Goal: Information Seeking & Learning: Learn about a topic

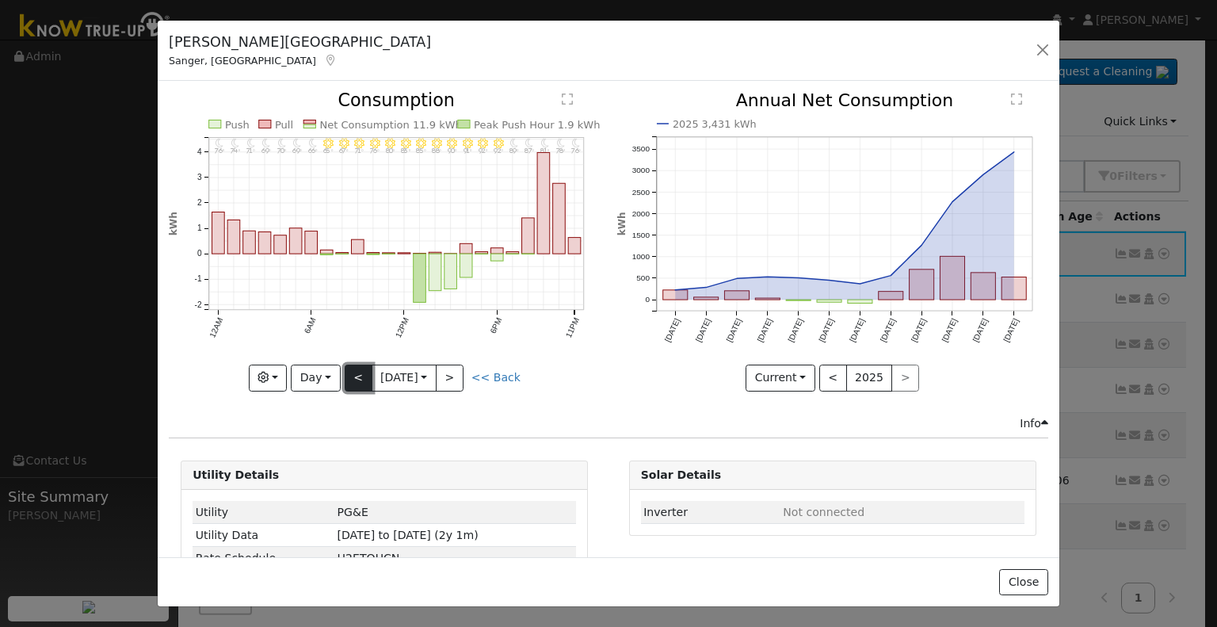
click at [360, 372] on button "<" at bounding box center [359, 378] width 28 height 27
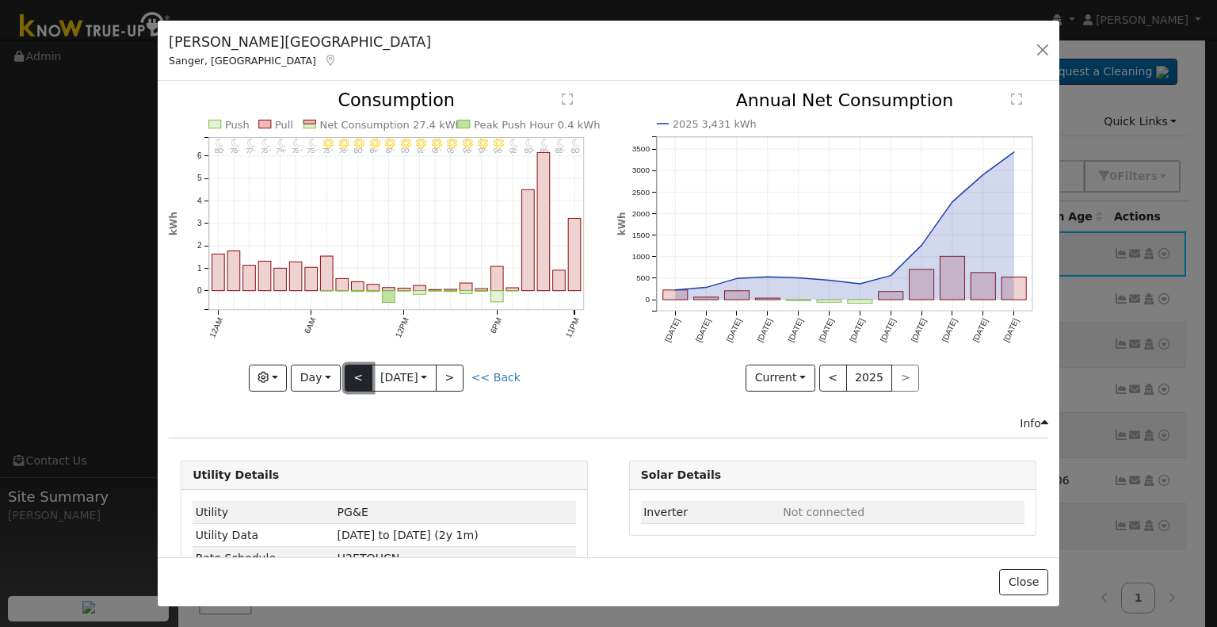
click at [360, 372] on button "<" at bounding box center [359, 378] width 28 height 27
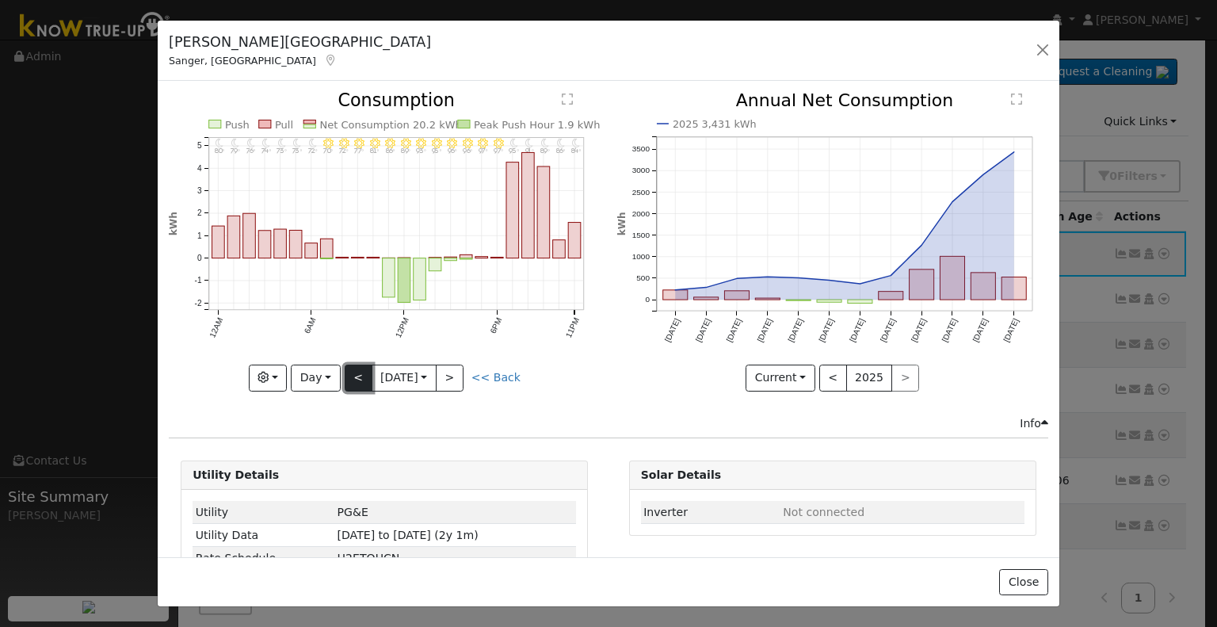
click at [360, 372] on button "<" at bounding box center [359, 378] width 28 height 27
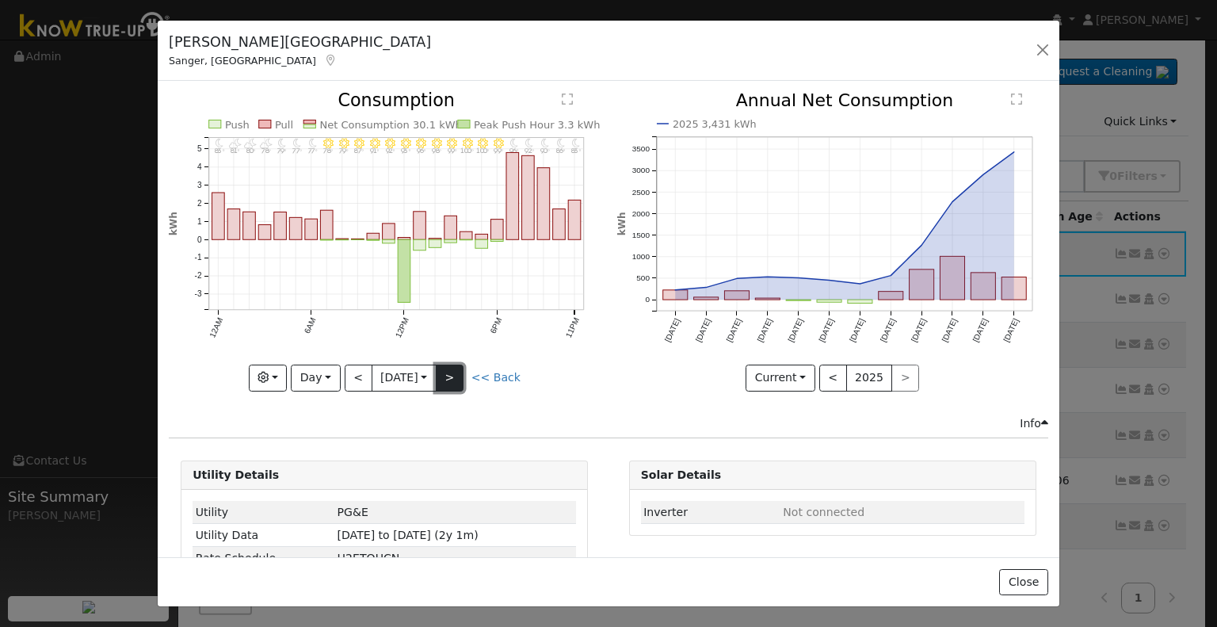
click at [445, 372] on button ">" at bounding box center [450, 378] width 28 height 27
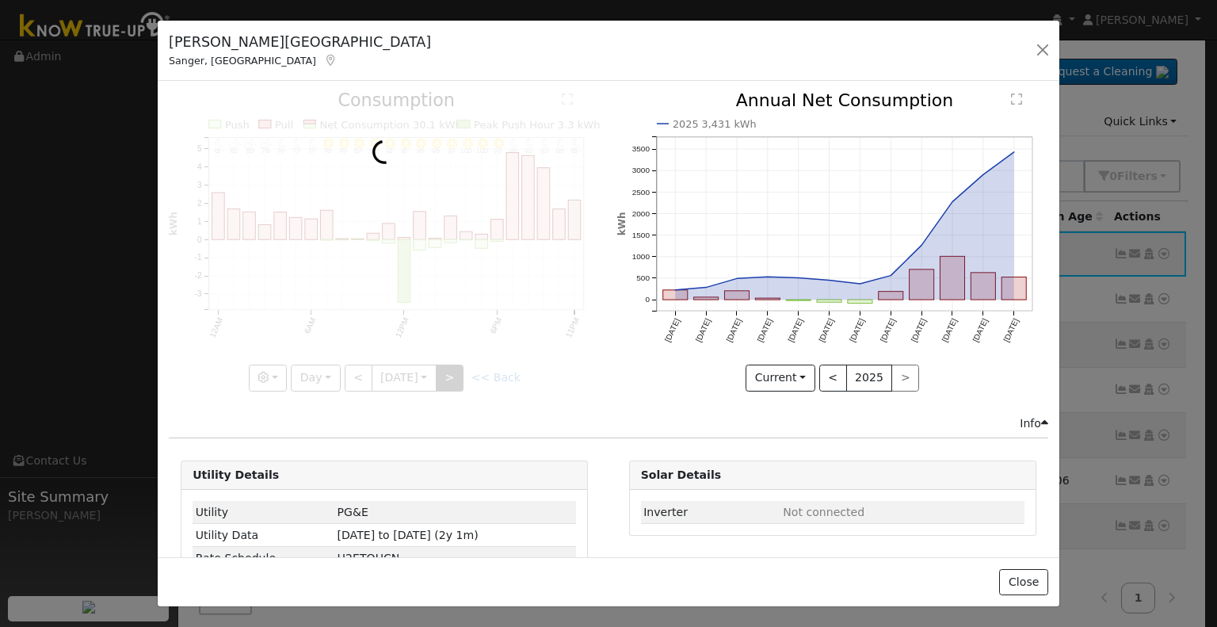
click at [445, 372] on div at bounding box center [384, 241] width 431 height 299
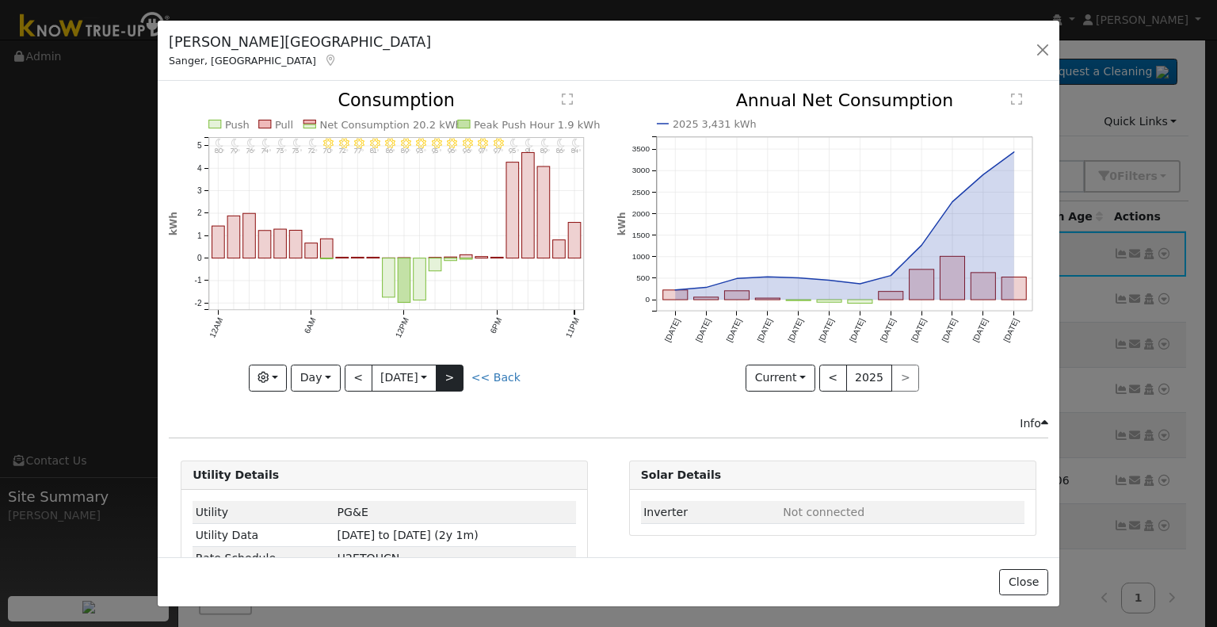
click at [445, 372] on div at bounding box center [384, 241] width 431 height 299
click at [445, 372] on div "11PM - Clear 84° 10PM - Clear 86° 9PM - Clear 89° 8PM - Clear 91° 7PM - Clear 9…" at bounding box center [384, 241] width 431 height 299
click at [445, 372] on button ">" at bounding box center [450, 378] width 28 height 27
type input "[DATE]"
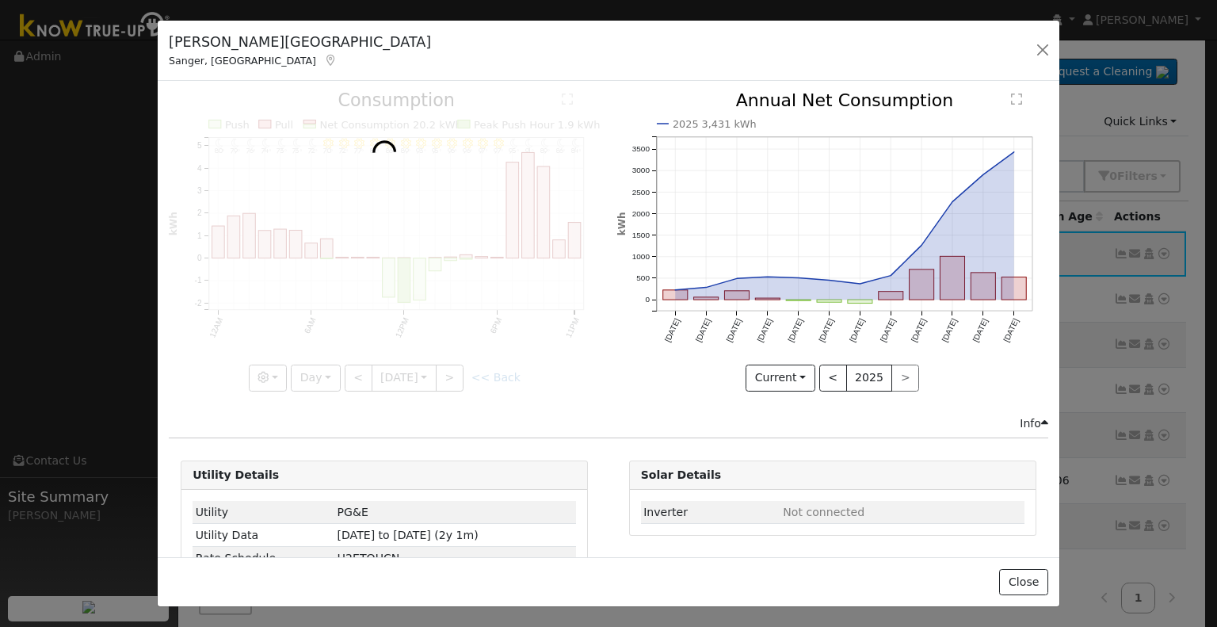
click at [317, 370] on div at bounding box center [384, 241] width 431 height 299
click at [323, 376] on div at bounding box center [384, 241] width 431 height 299
click at [1040, 50] on button "button" at bounding box center [1043, 50] width 22 height 22
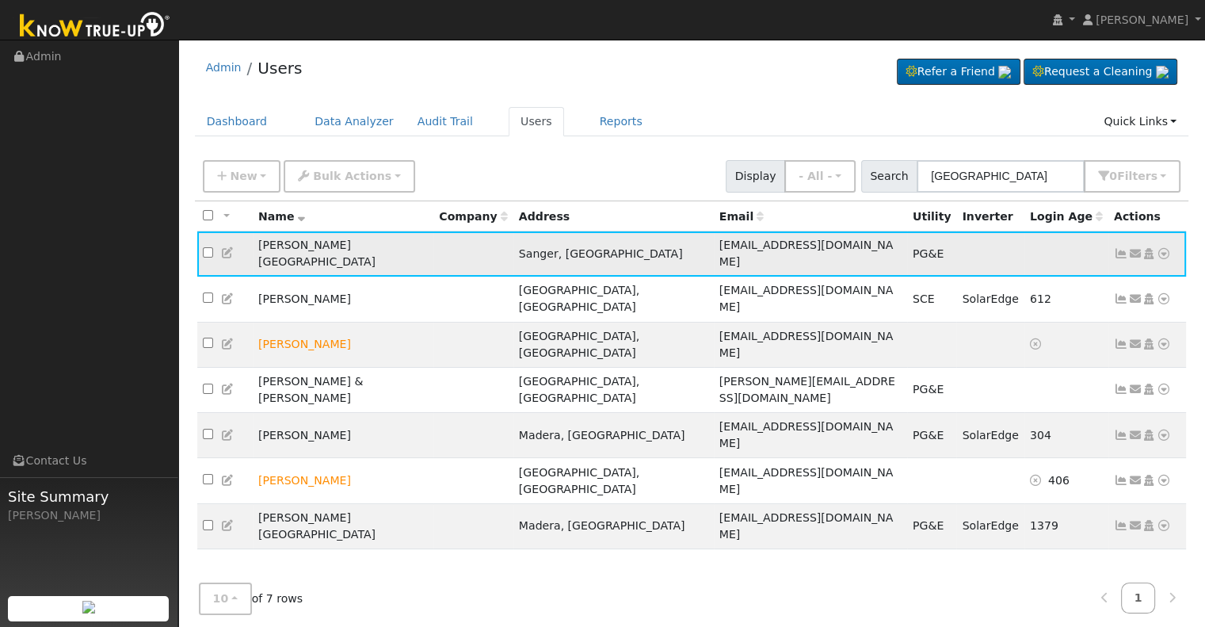
click at [1122, 248] on icon at bounding box center [1121, 253] width 14 height 11
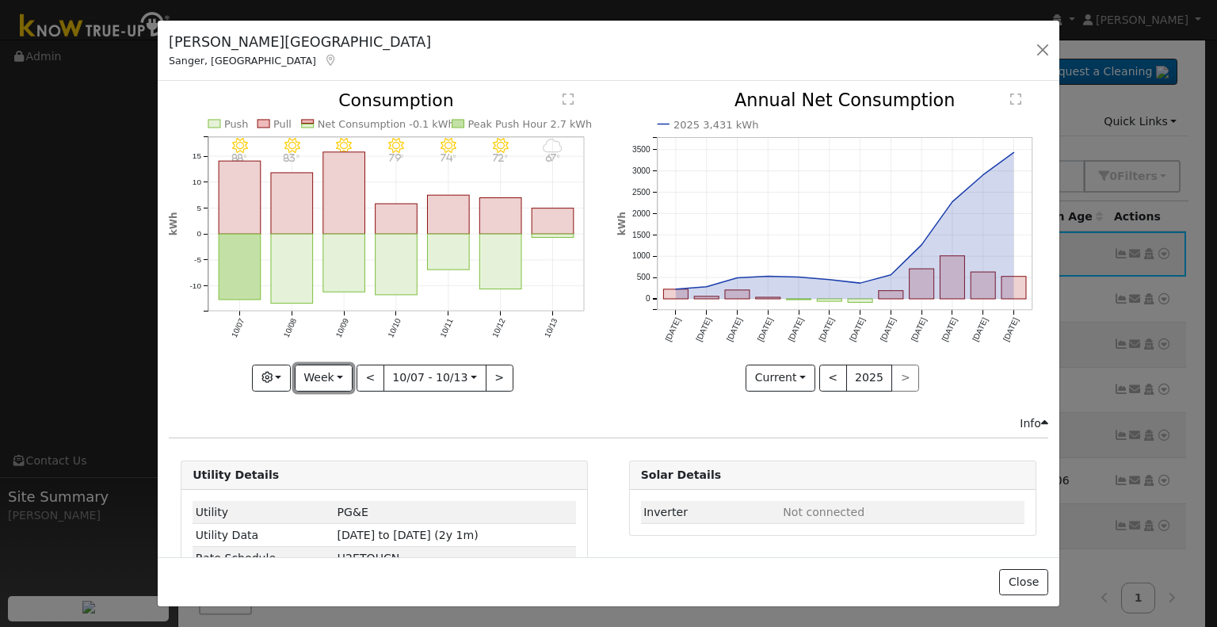
click at [332, 365] on button "Week" at bounding box center [324, 378] width 58 height 27
click at [319, 465] on link "Year" at bounding box center [351, 476] width 110 height 22
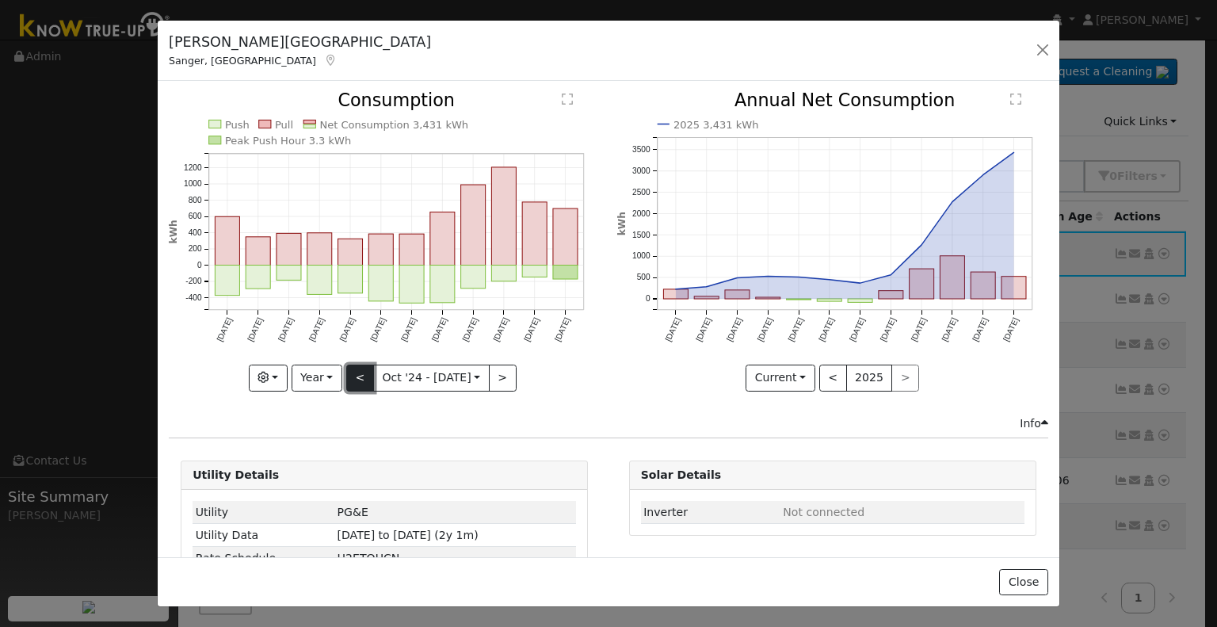
click at [352, 368] on button "<" at bounding box center [360, 378] width 28 height 27
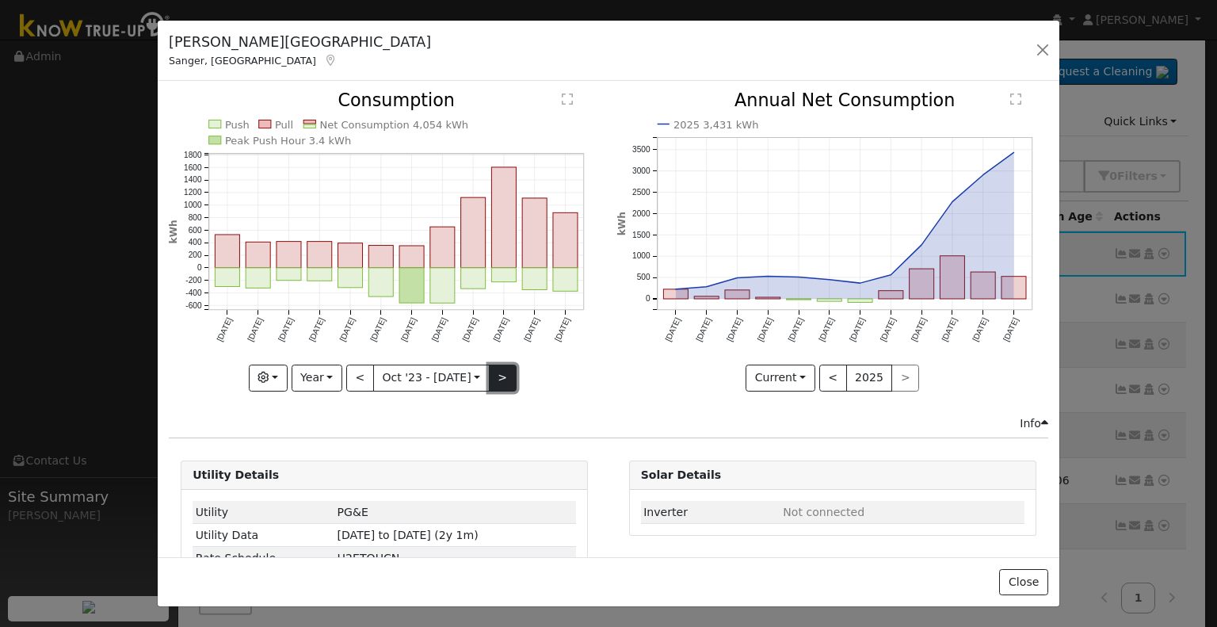
click at [496, 370] on button ">" at bounding box center [503, 378] width 28 height 27
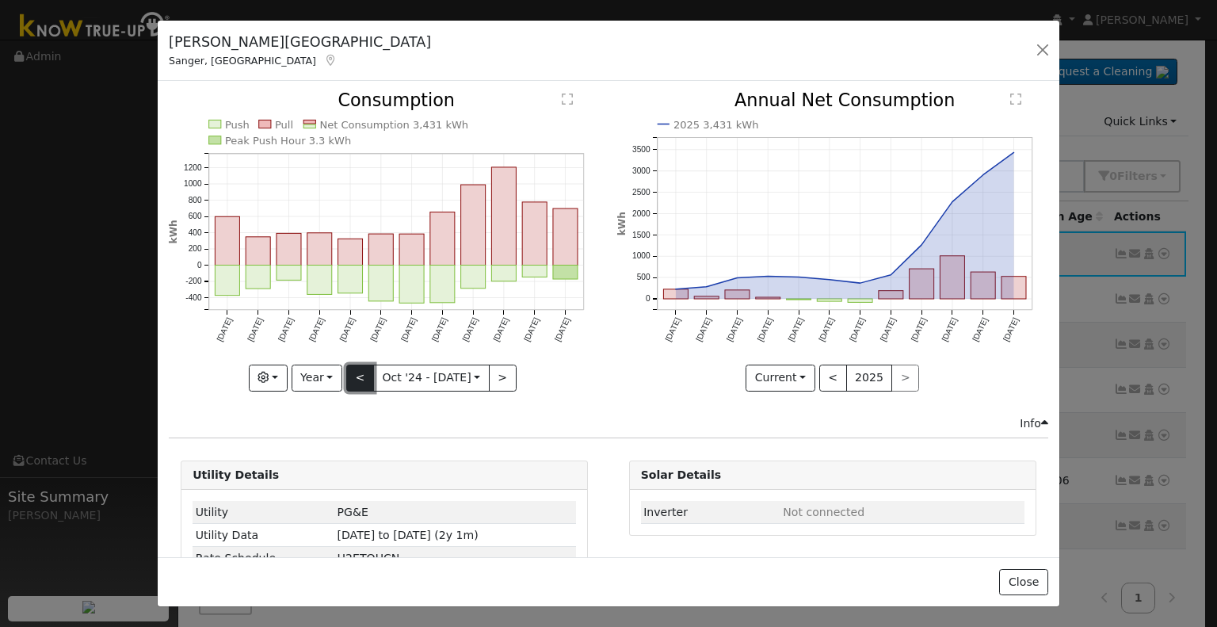
click at [365, 365] on button "<" at bounding box center [360, 378] width 28 height 27
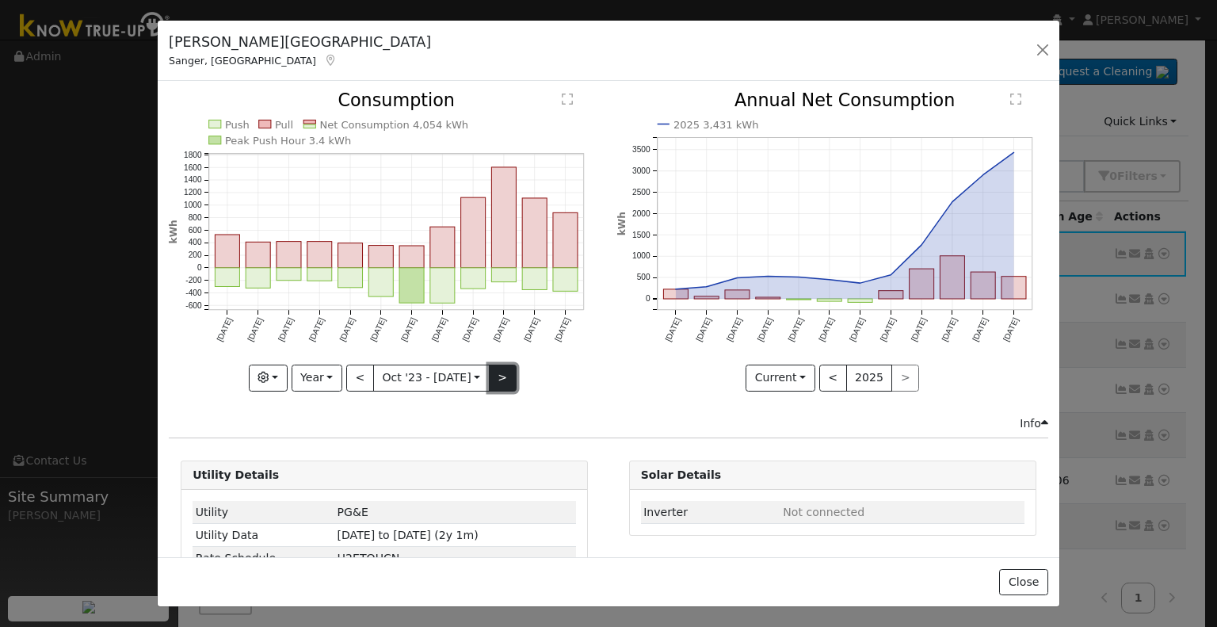
click at [498, 366] on button ">" at bounding box center [503, 378] width 28 height 27
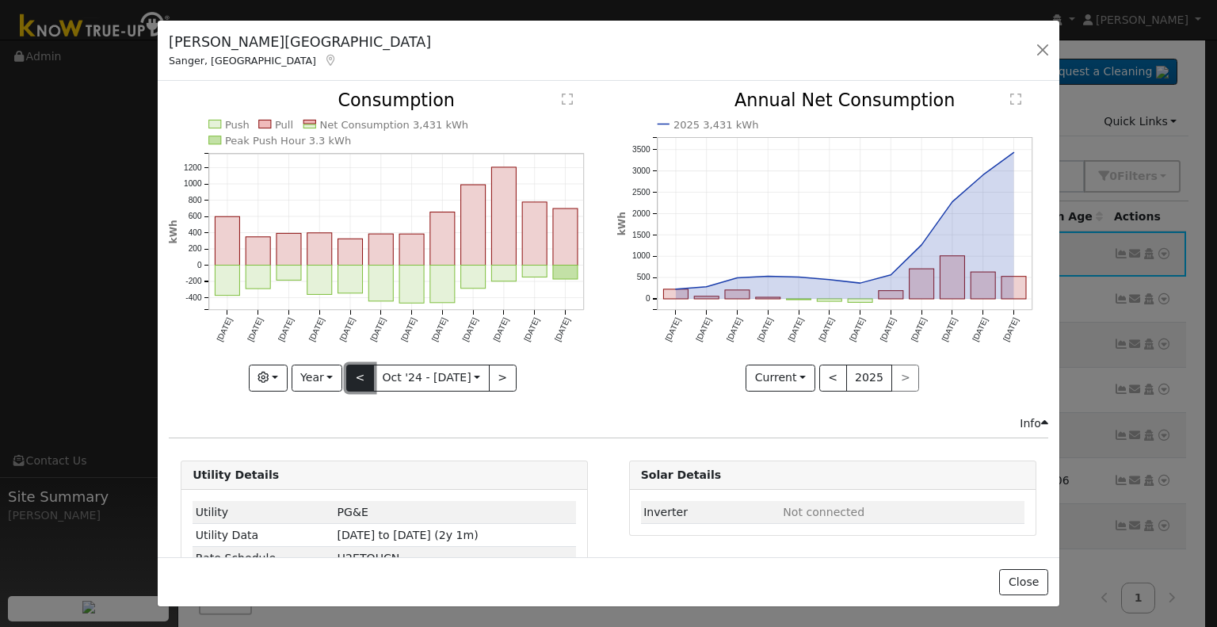
click at [360, 373] on button "<" at bounding box center [360, 378] width 28 height 27
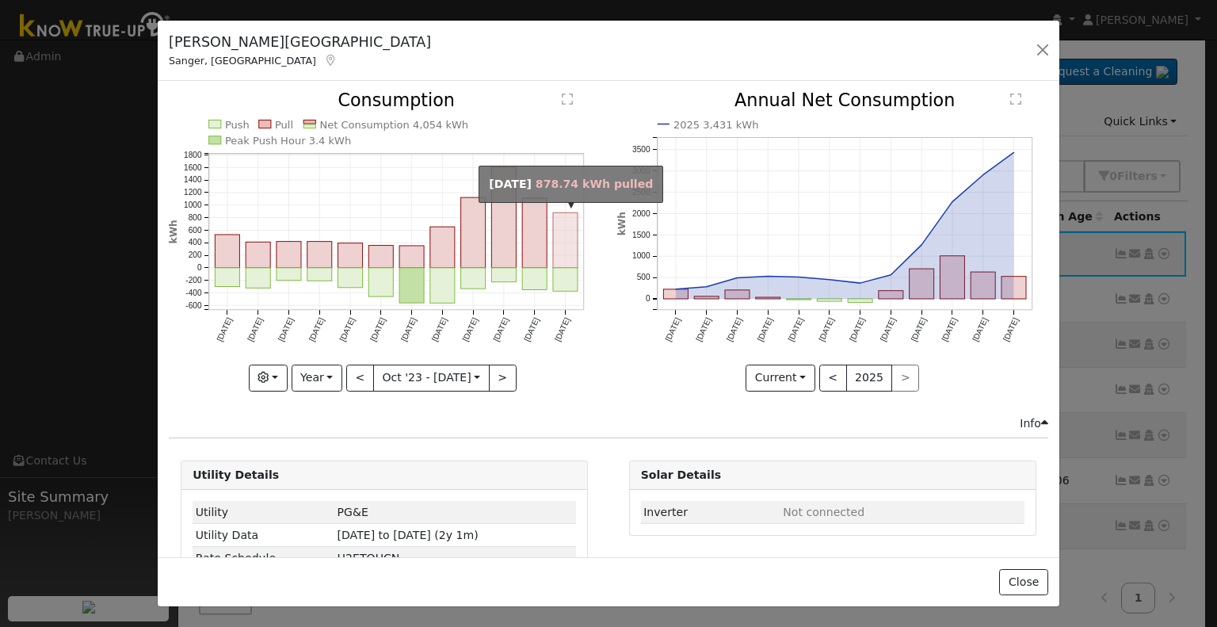
click at [556, 250] on rect "onclick=""" at bounding box center [565, 240] width 25 height 55
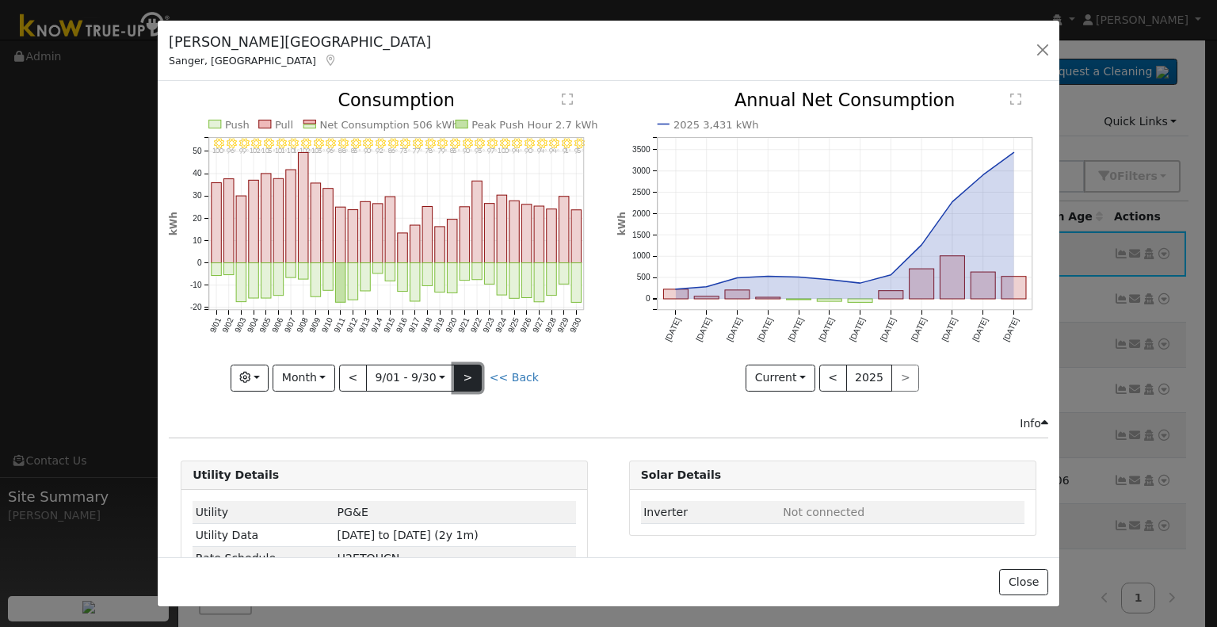
click at [466, 369] on button ">" at bounding box center [468, 378] width 28 height 27
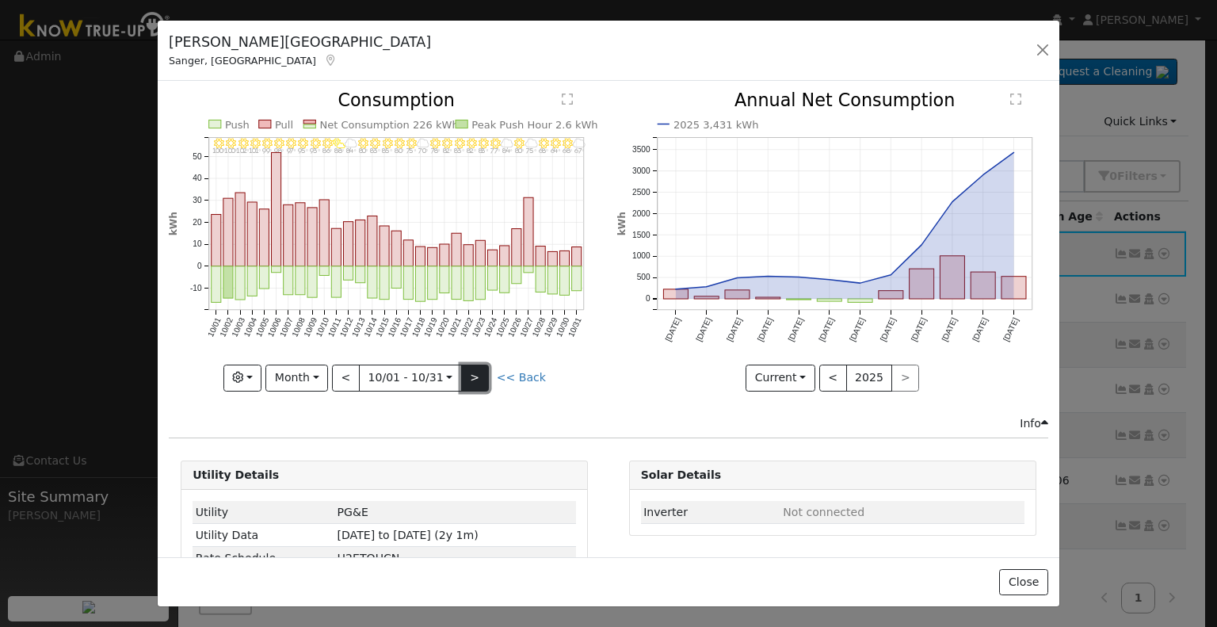
click at [463, 365] on button ">" at bounding box center [475, 378] width 28 height 27
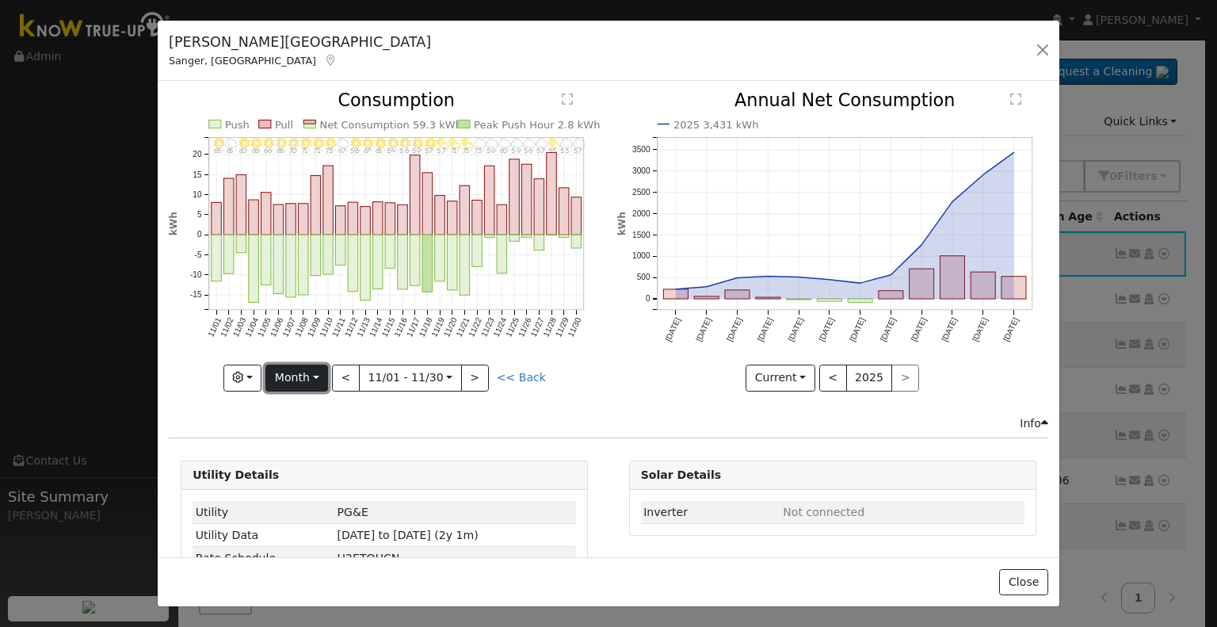
click at [298, 365] on button "Month" at bounding box center [296, 378] width 63 height 27
click at [295, 468] on link "Year" at bounding box center [321, 476] width 110 height 22
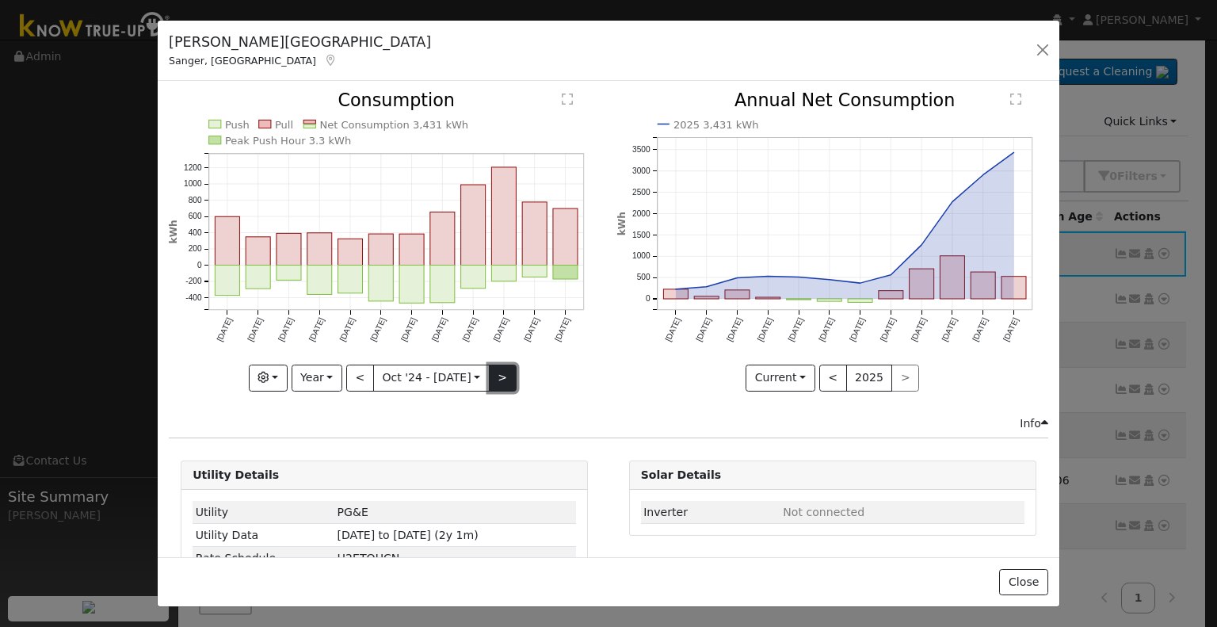
click at [489, 367] on button ">" at bounding box center [503, 378] width 28 height 27
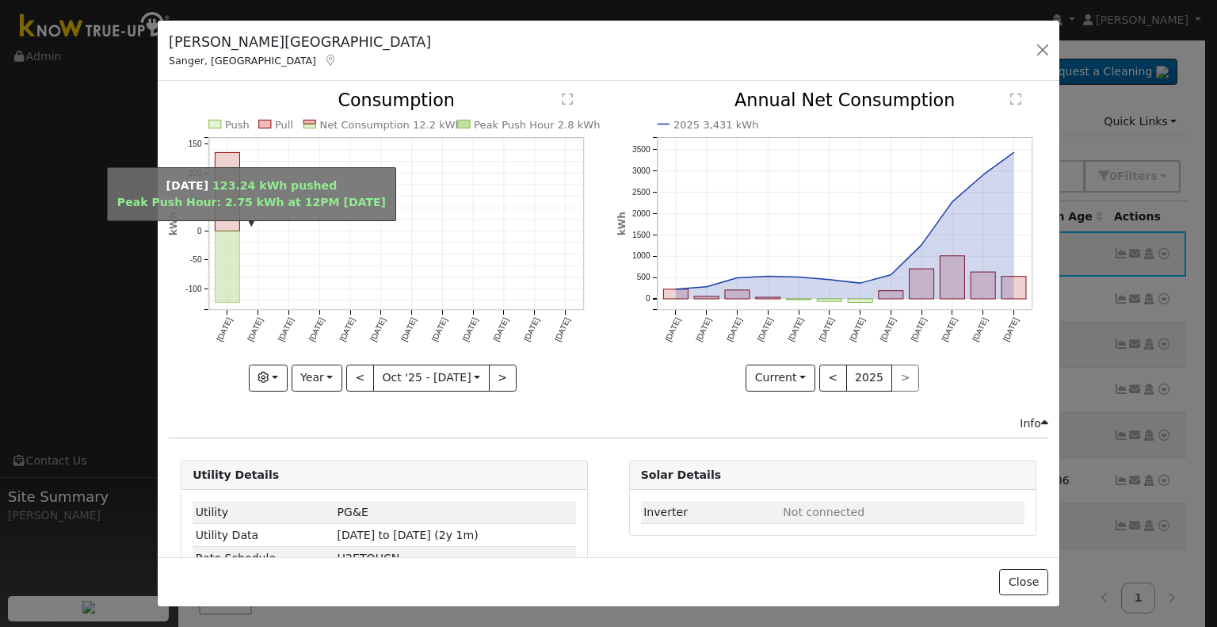
click at [235, 267] on rect "onclick=""" at bounding box center [228, 266] width 25 height 71
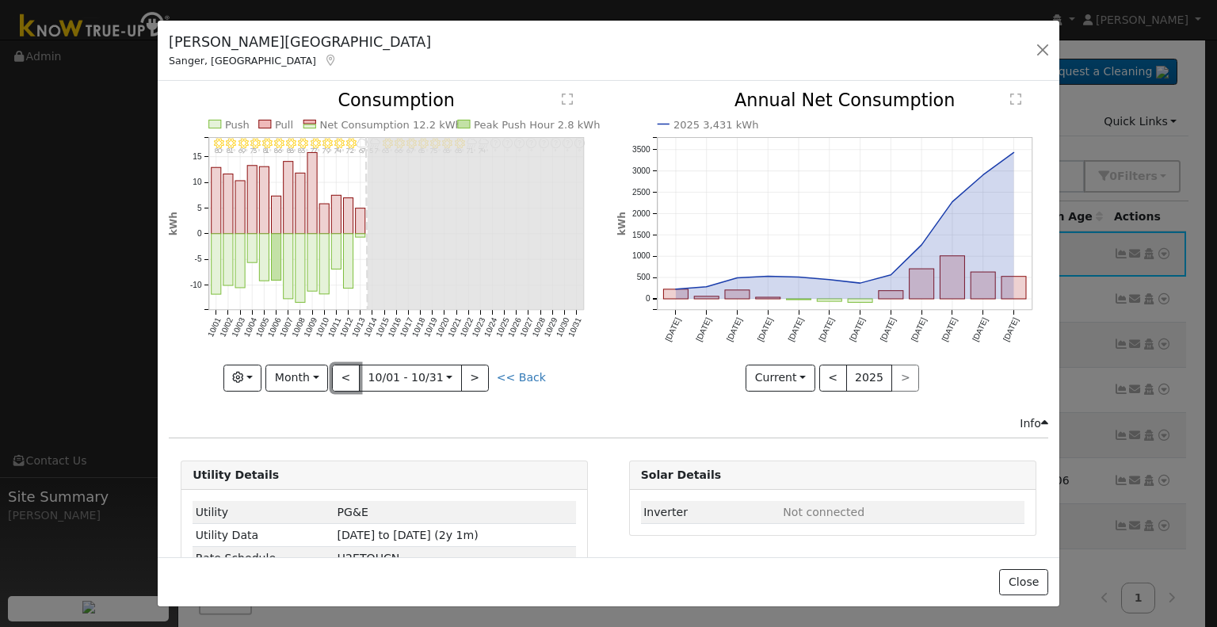
click at [344, 372] on button "<" at bounding box center [346, 378] width 28 height 27
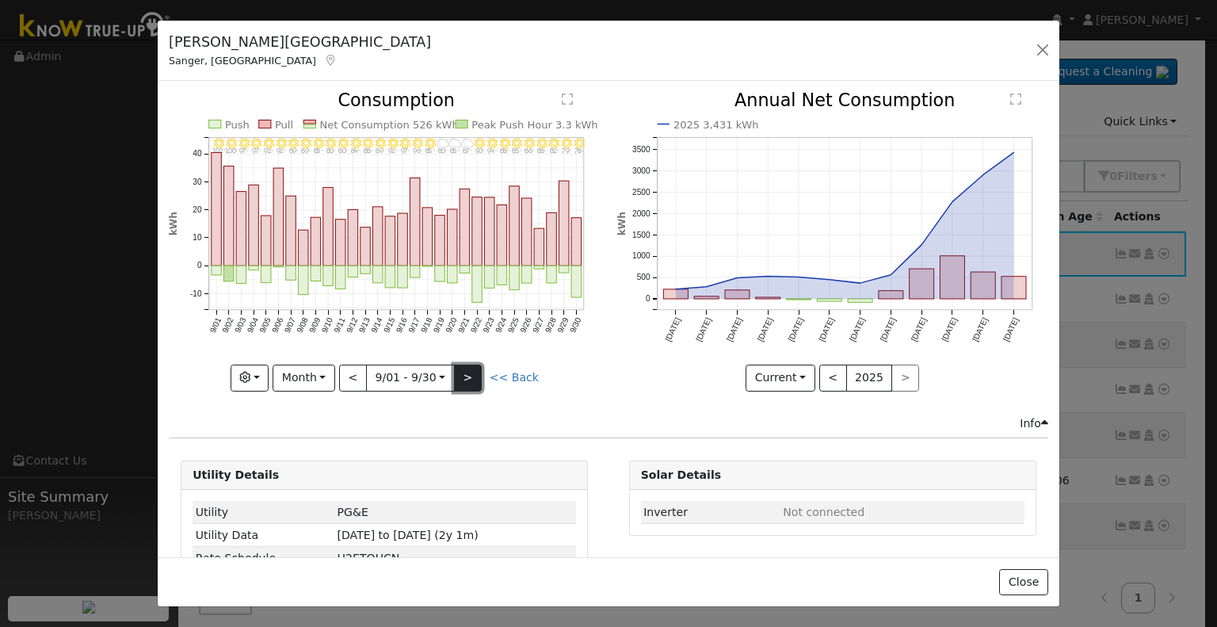
click at [470, 368] on button ">" at bounding box center [468, 378] width 28 height 27
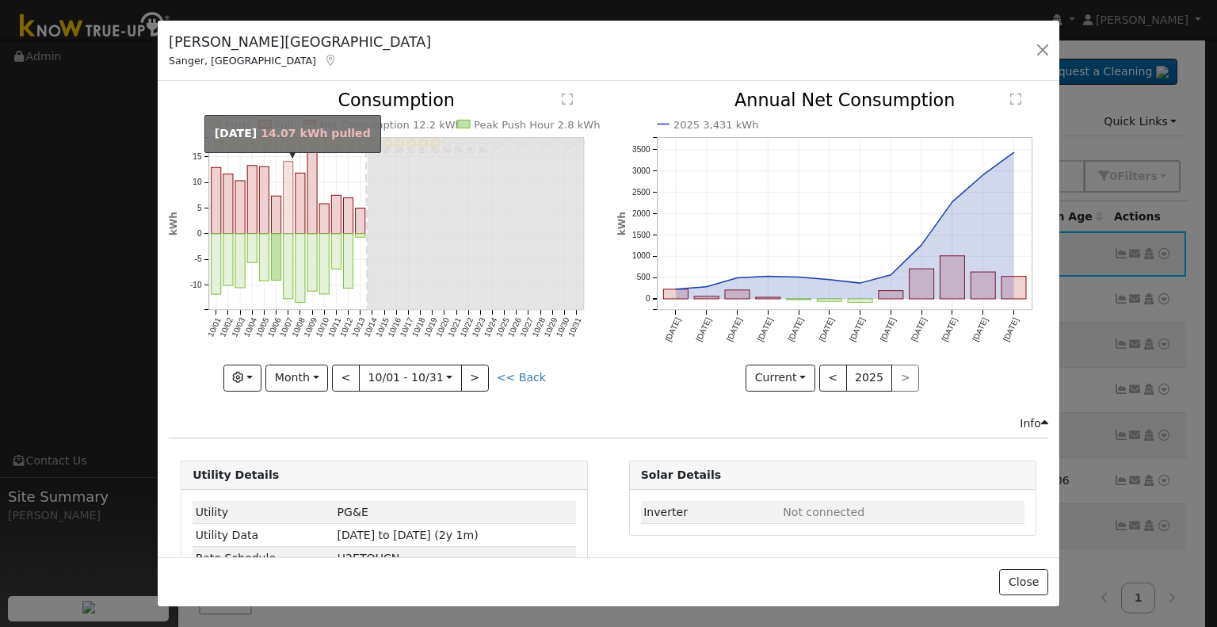
click at [288, 201] on rect "onclick=""" at bounding box center [289, 198] width 10 height 72
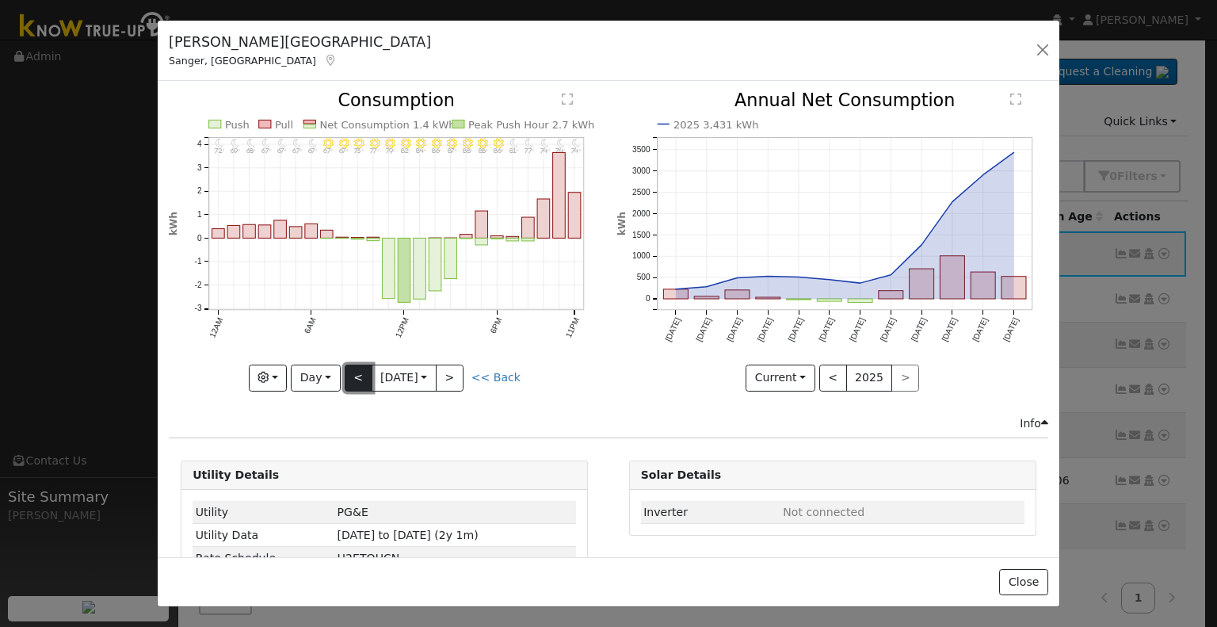
click at [349, 380] on button "<" at bounding box center [359, 378] width 28 height 27
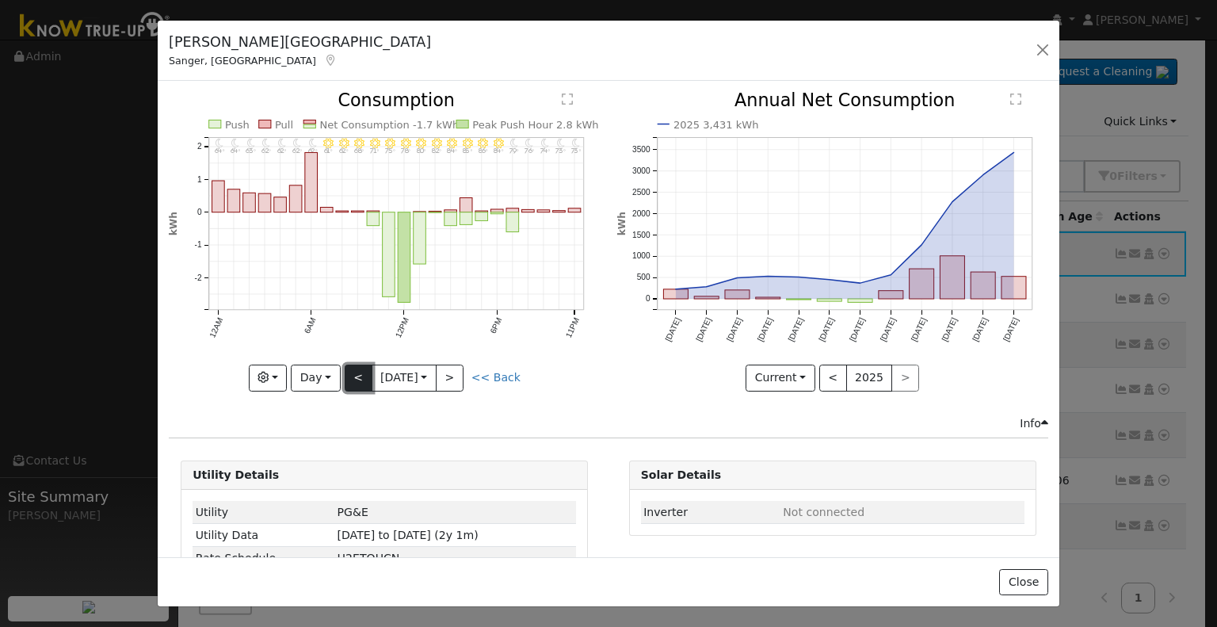
click at [349, 380] on button "<" at bounding box center [359, 378] width 28 height 27
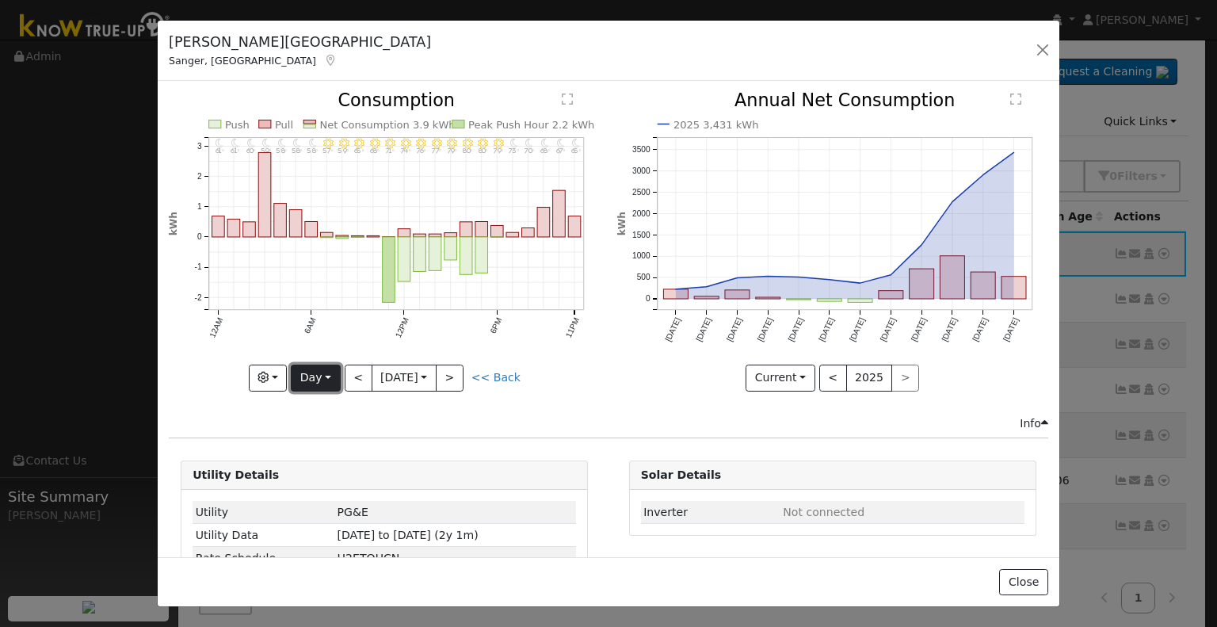
click at [327, 375] on button "Day" at bounding box center [315, 378] width 49 height 27
click at [312, 469] on link "Year" at bounding box center [347, 476] width 110 height 22
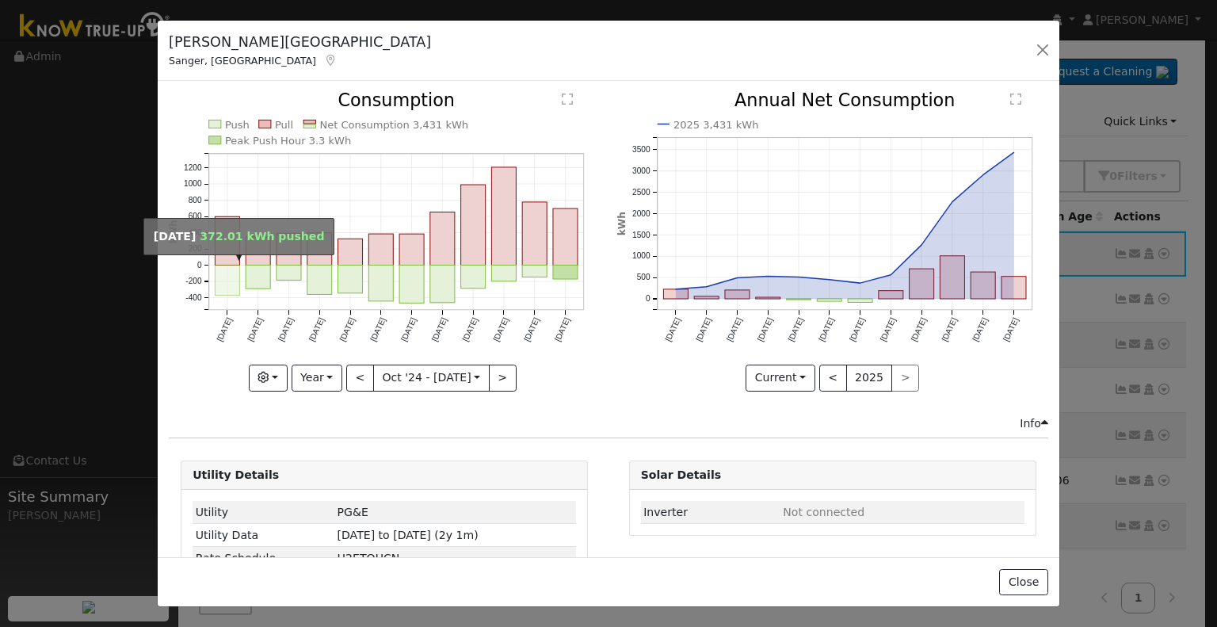
click at [217, 285] on rect "onclick=""" at bounding box center [228, 280] width 25 height 30
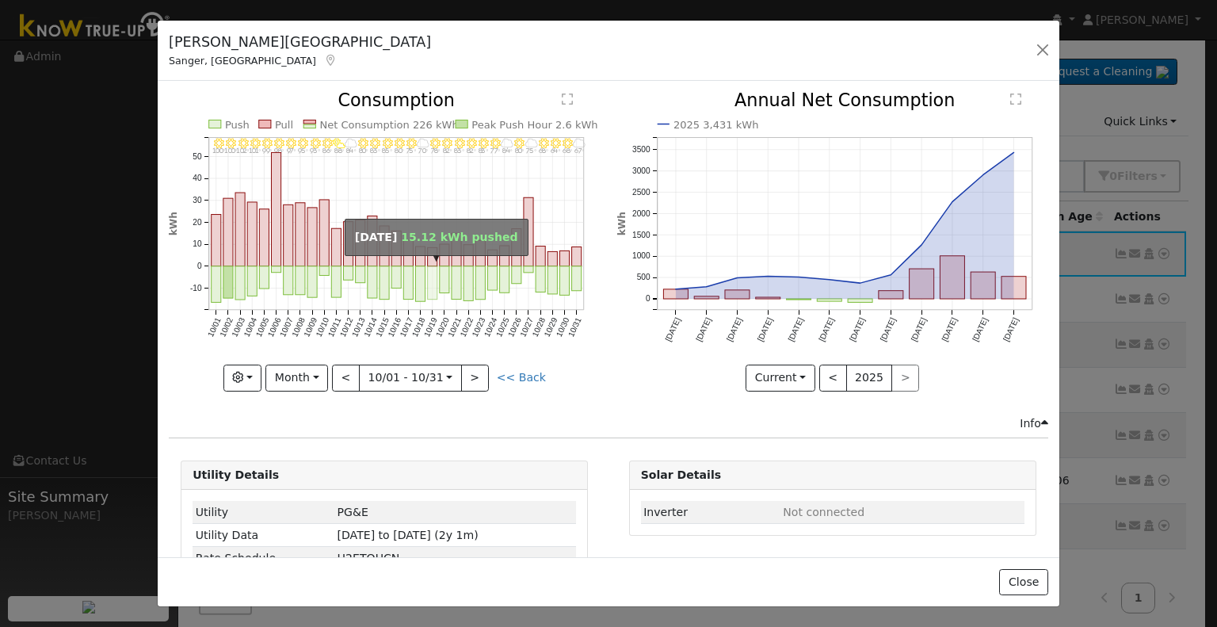
click at [429, 273] on rect "onclick=""" at bounding box center [433, 282] width 10 height 33
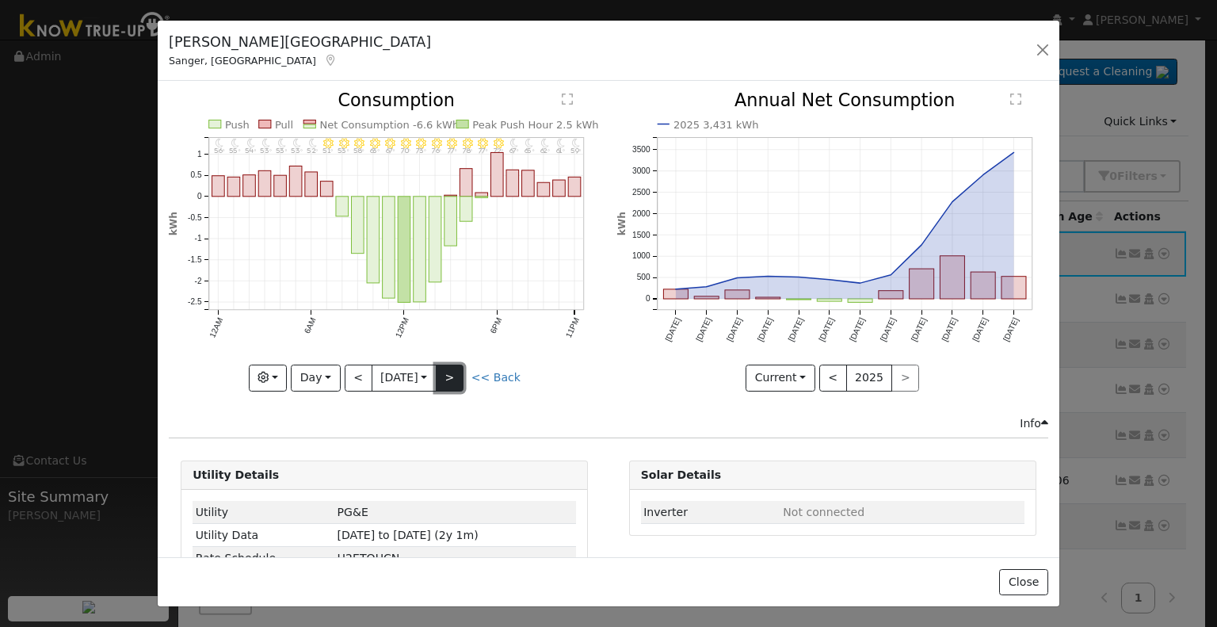
click at [461, 373] on button ">" at bounding box center [450, 378] width 28 height 27
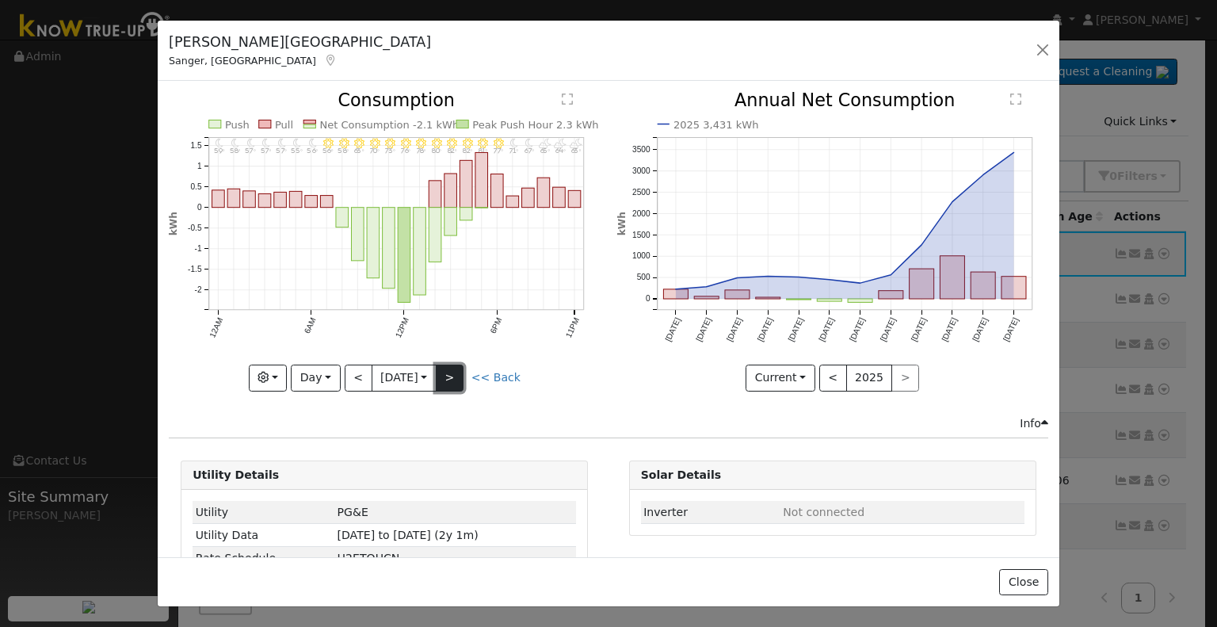
click at [461, 373] on button ">" at bounding box center [450, 378] width 28 height 27
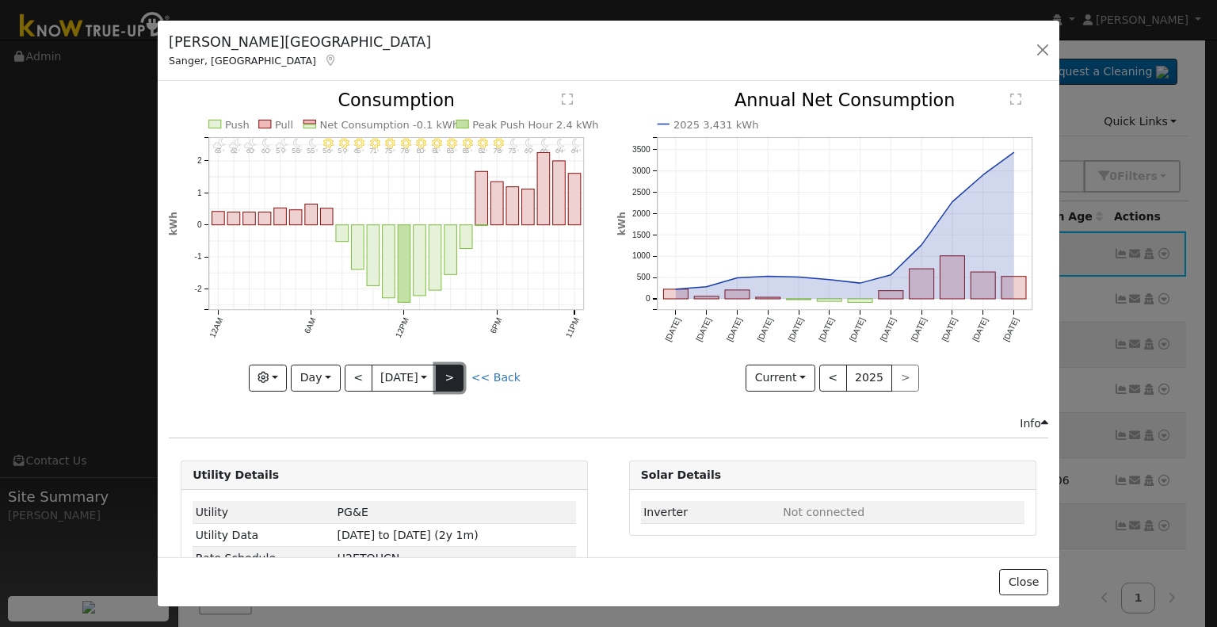
click at [461, 373] on button ">" at bounding box center [450, 378] width 28 height 27
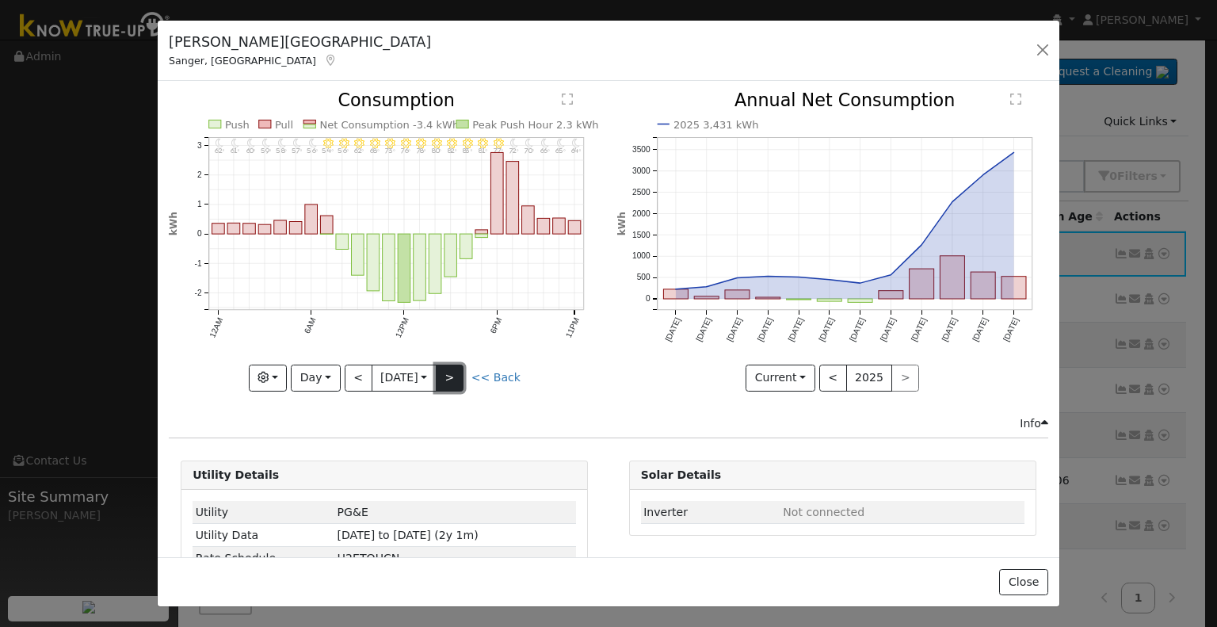
click at [461, 373] on button ">" at bounding box center [450, 378] width 28 height 27
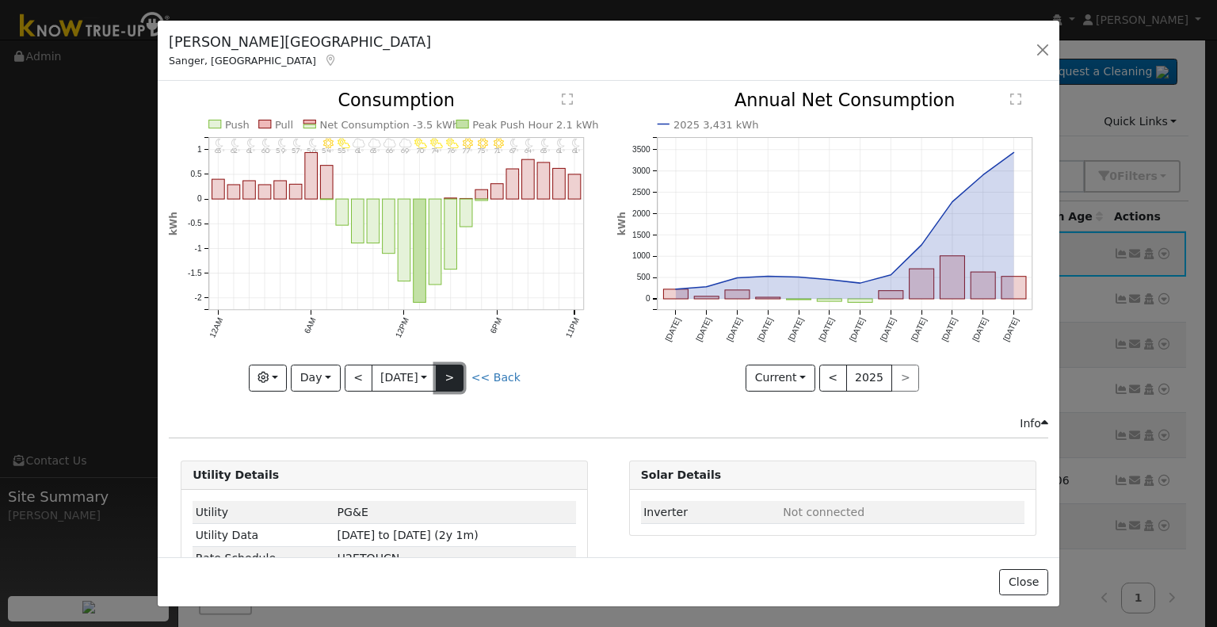
click at [461, 373] on button ">" at bounding box center [450, 378] width 28 height 27
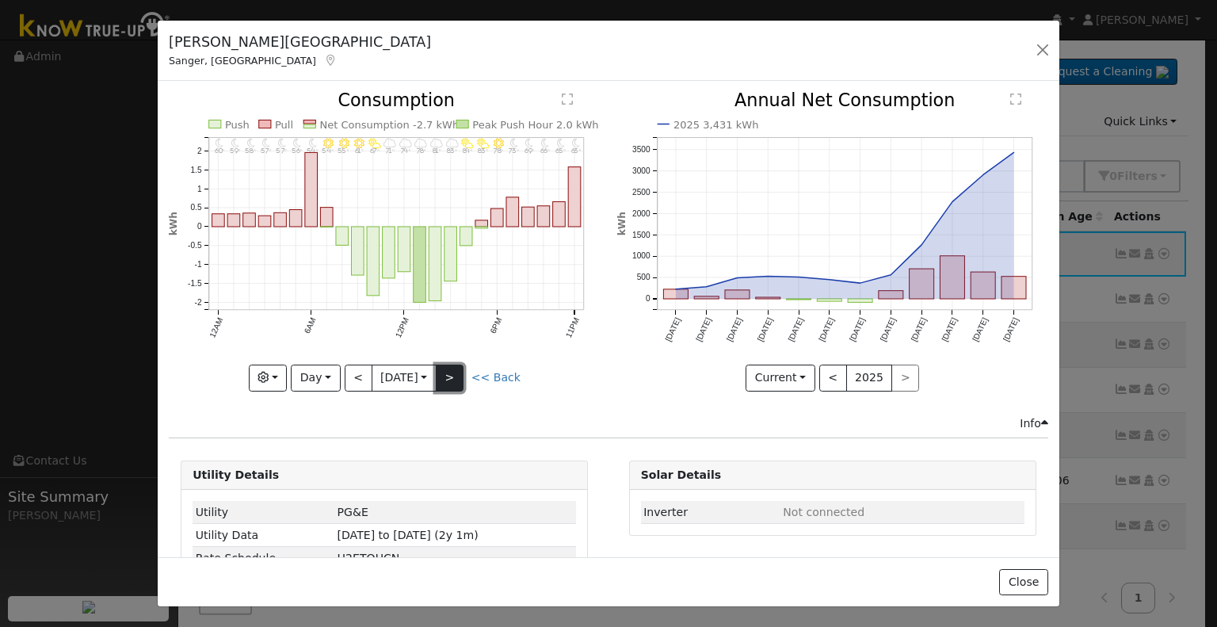
click at [461, 373] on button ">" at bounding box center [450, 378] width 28 height 27
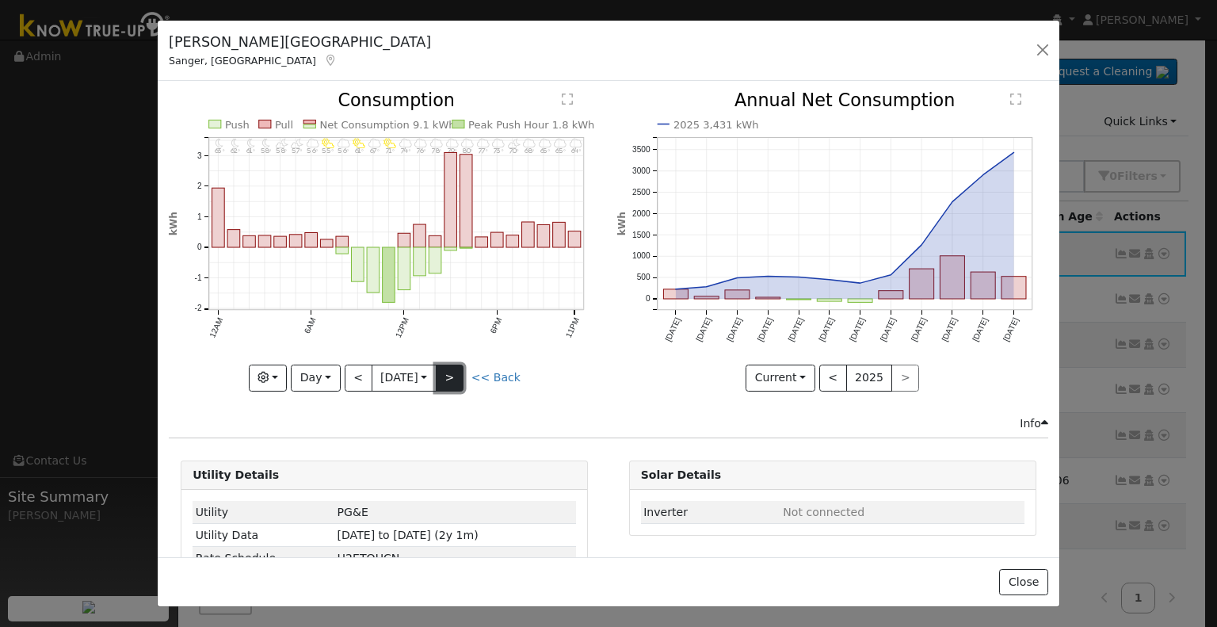
click at [461, 373] on button ">" at bounding box center [450, 378] width 28 height 27
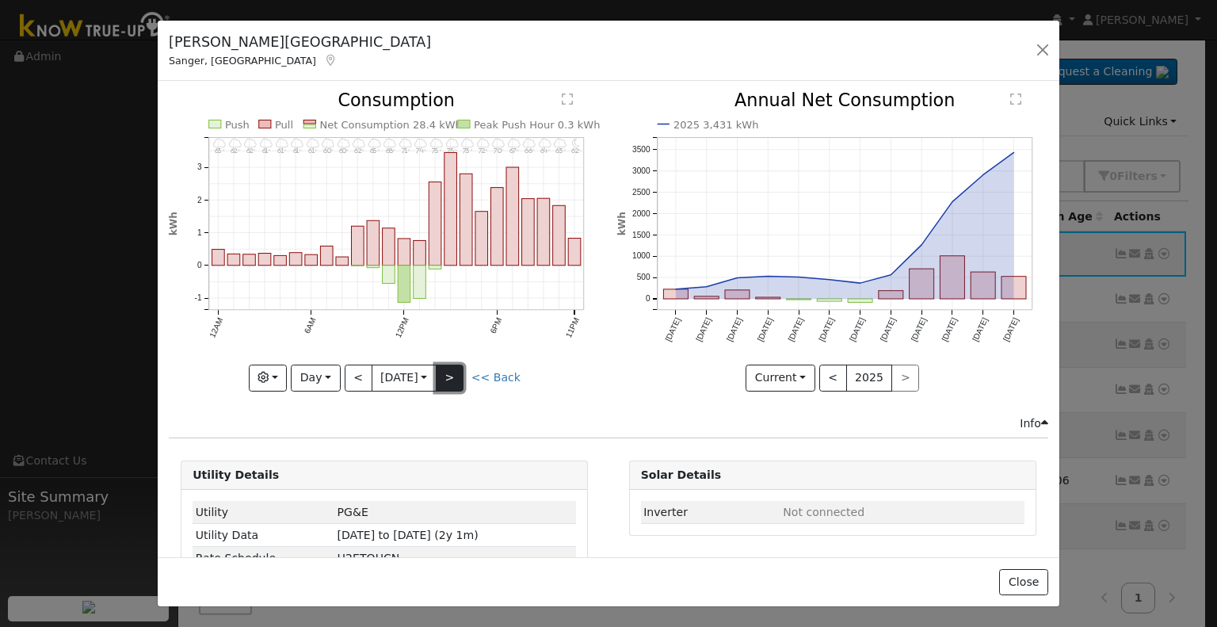
click at [461, 373] on button ">" at bounding box center [450, 378] width 28 height 27
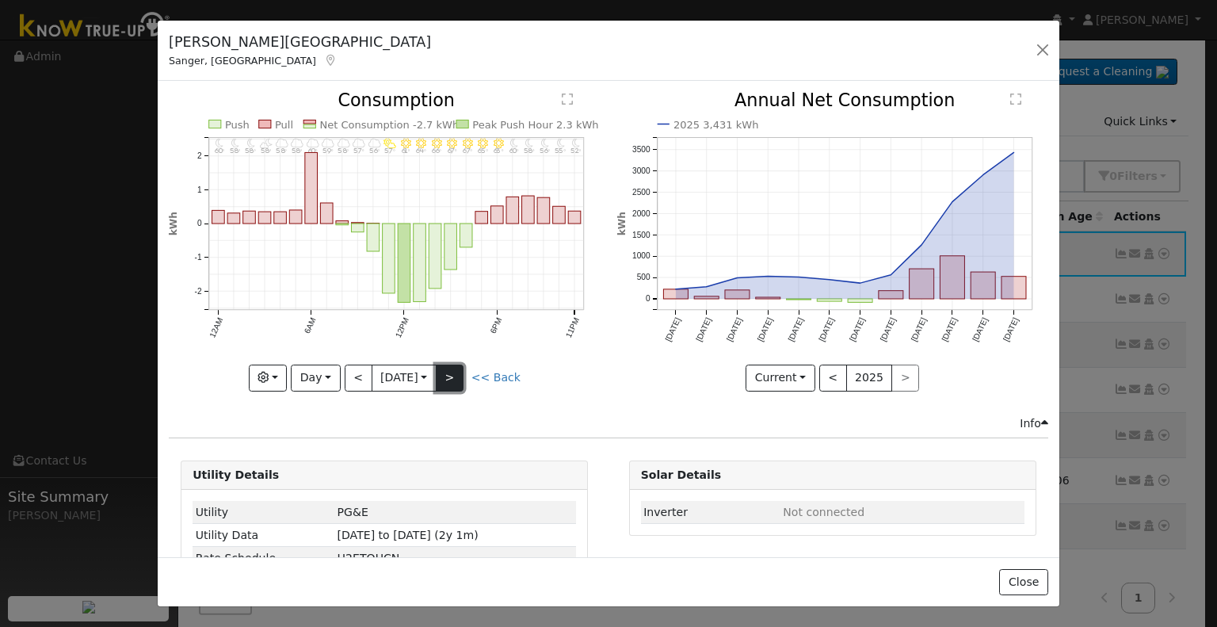
click at [461, 373] on button ">" at bounding box center [450, 378] width 28 height 27
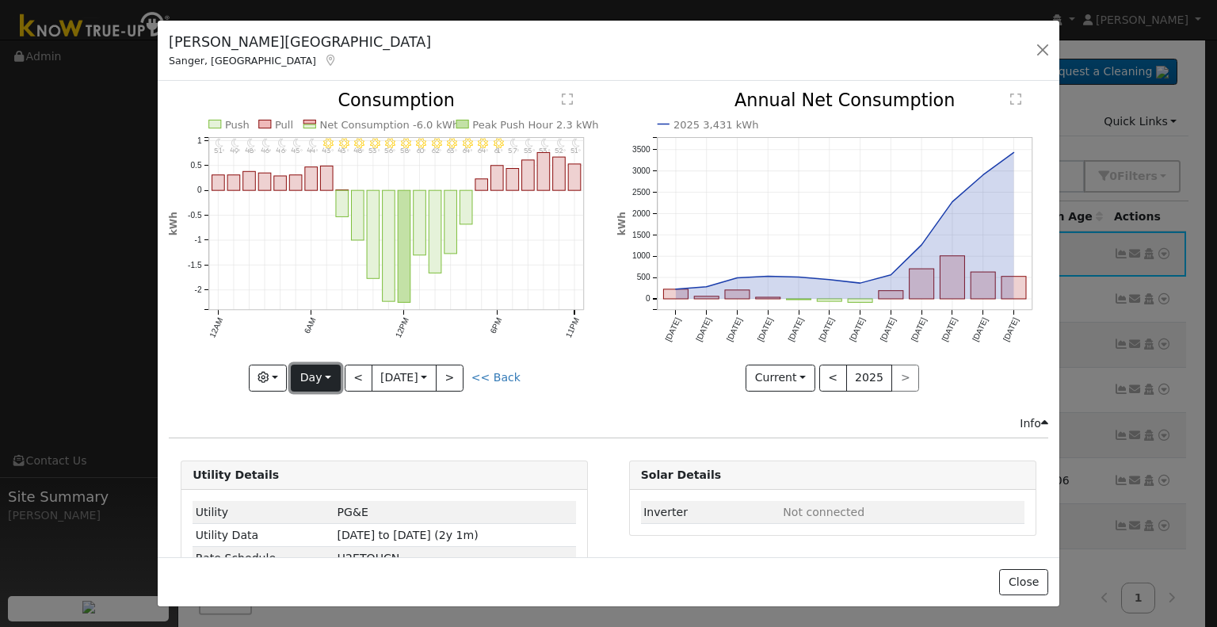
click at [325, 373] on button "Day" at bounding box center [315, 378] width 49 height 27
click at [318, 468] on link "Year" at bounding box center [347, 476] width 110 height 22
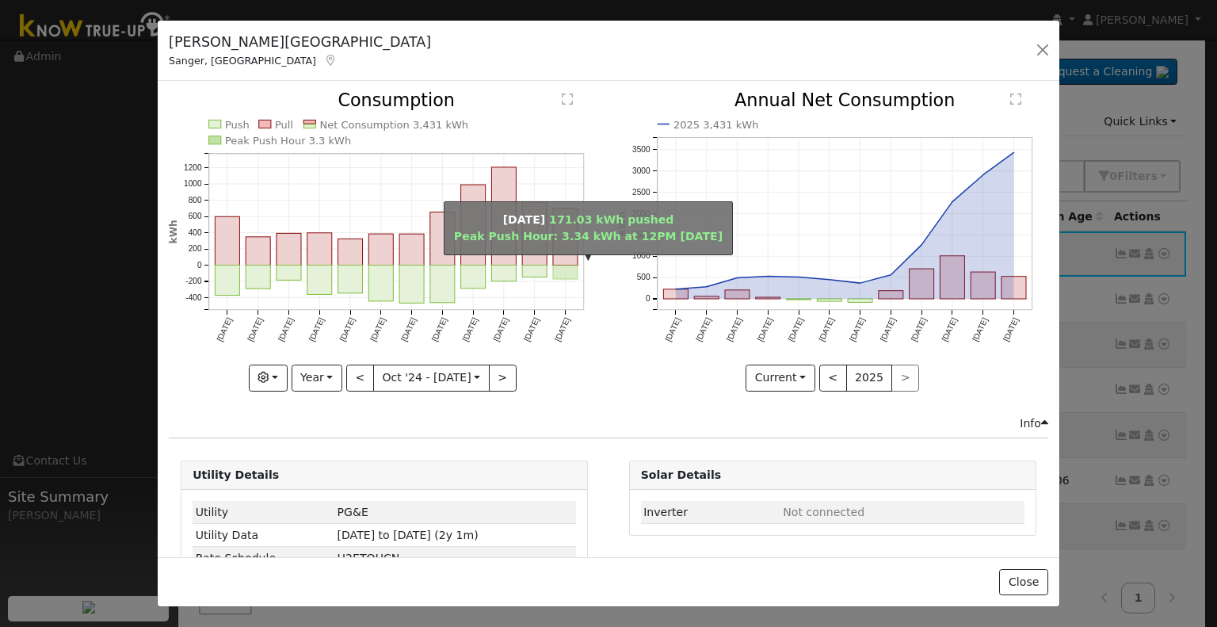
click at [553, 269] on rect "onclick=""" at bounding box center [565, 272] width 25 height 14
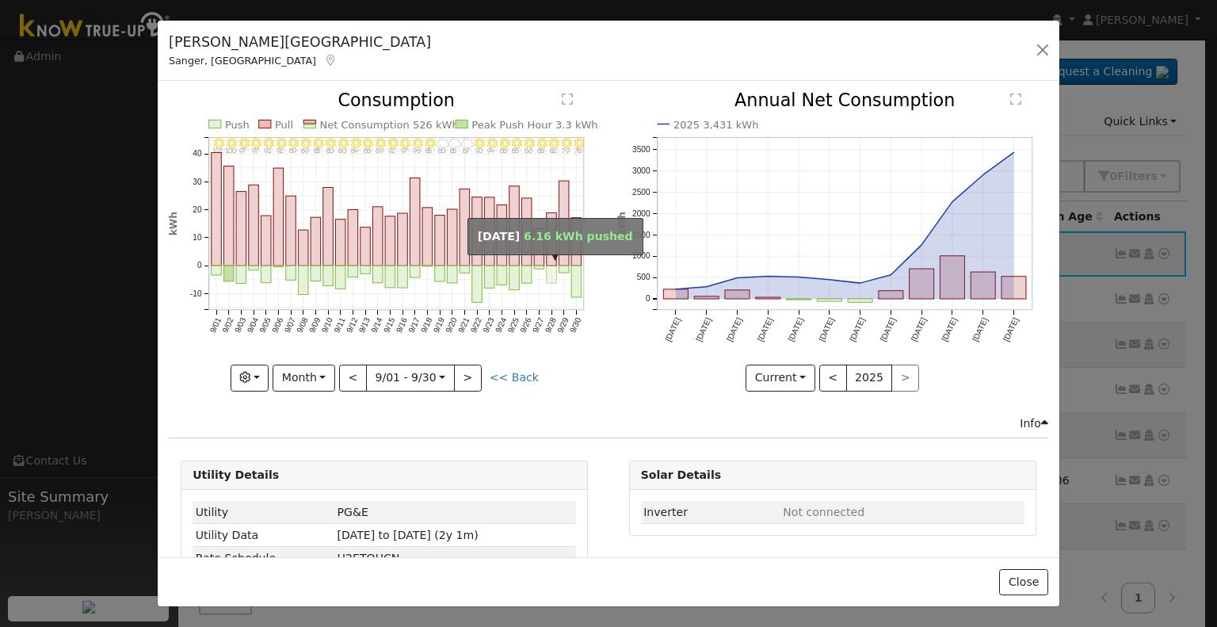
click at [548, 269] on rect "onclick=""" at bounding box center [552, 274] width 10 height 17
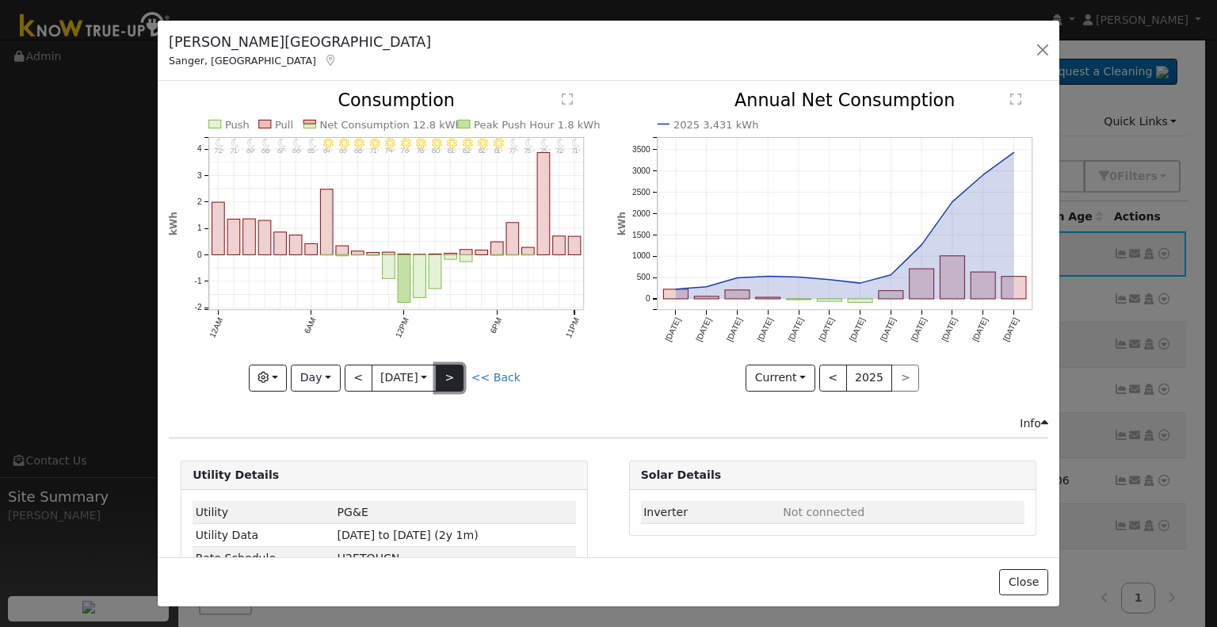
click at [449, 372] on button ">" at bounding box center [450, 378] width 28 height 27
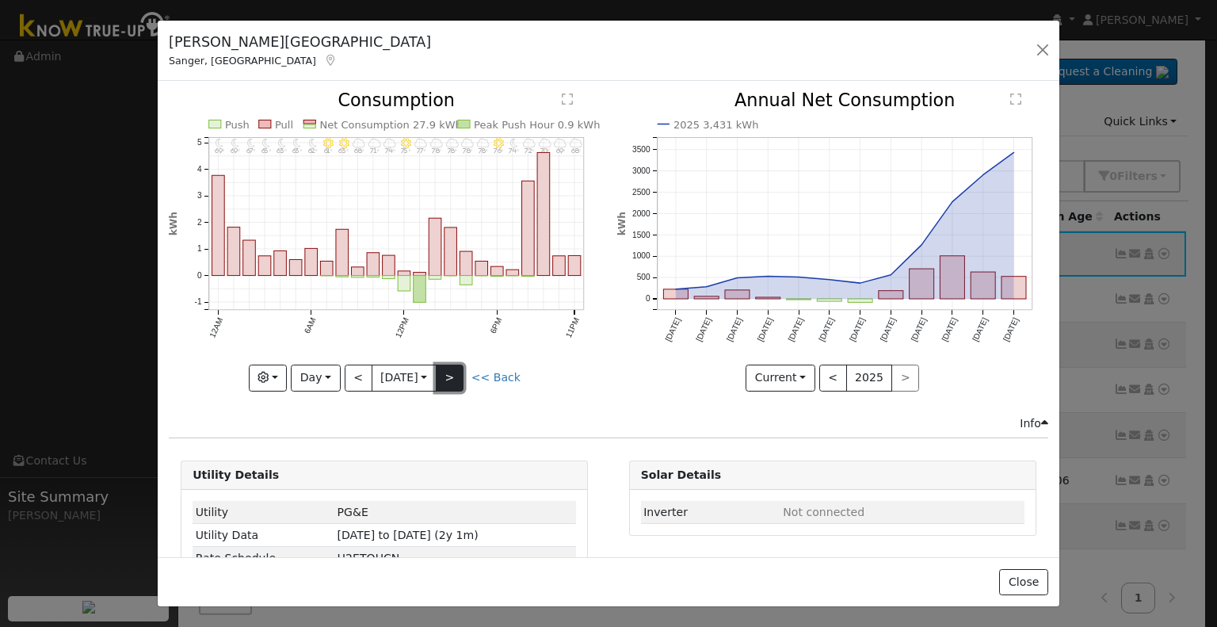
click at [449, 372] on button ">" at bounding box center [450, 378] width 28 height 27
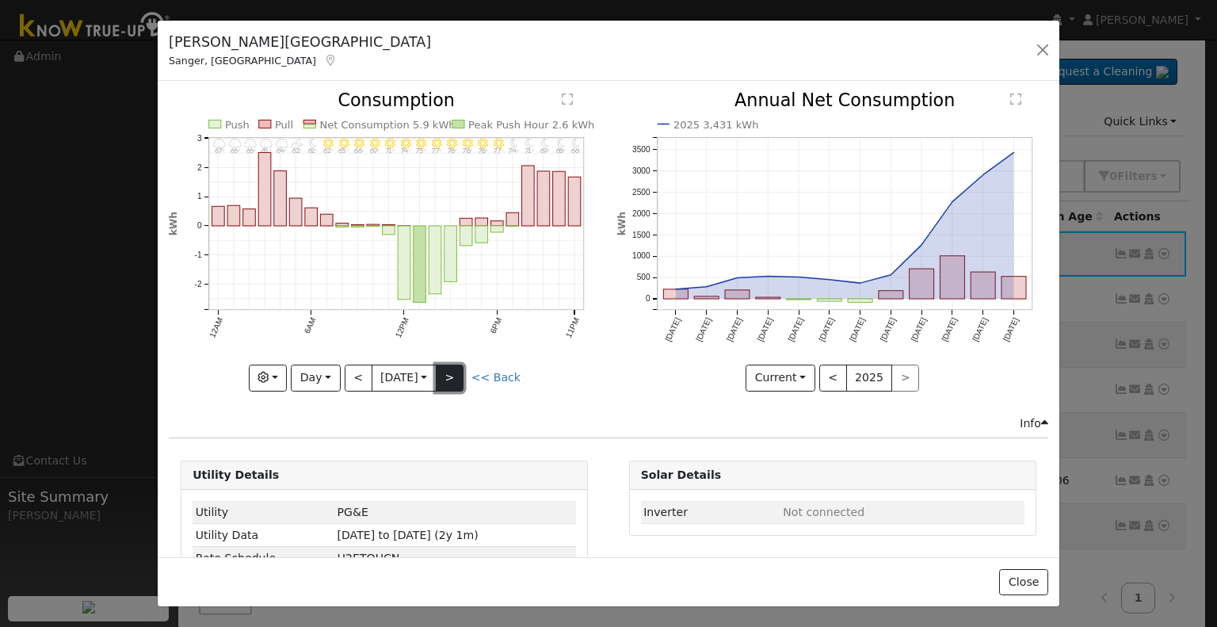
click at [449, 372] on button ">" at bounding box center [450, 378] width 28 height 27
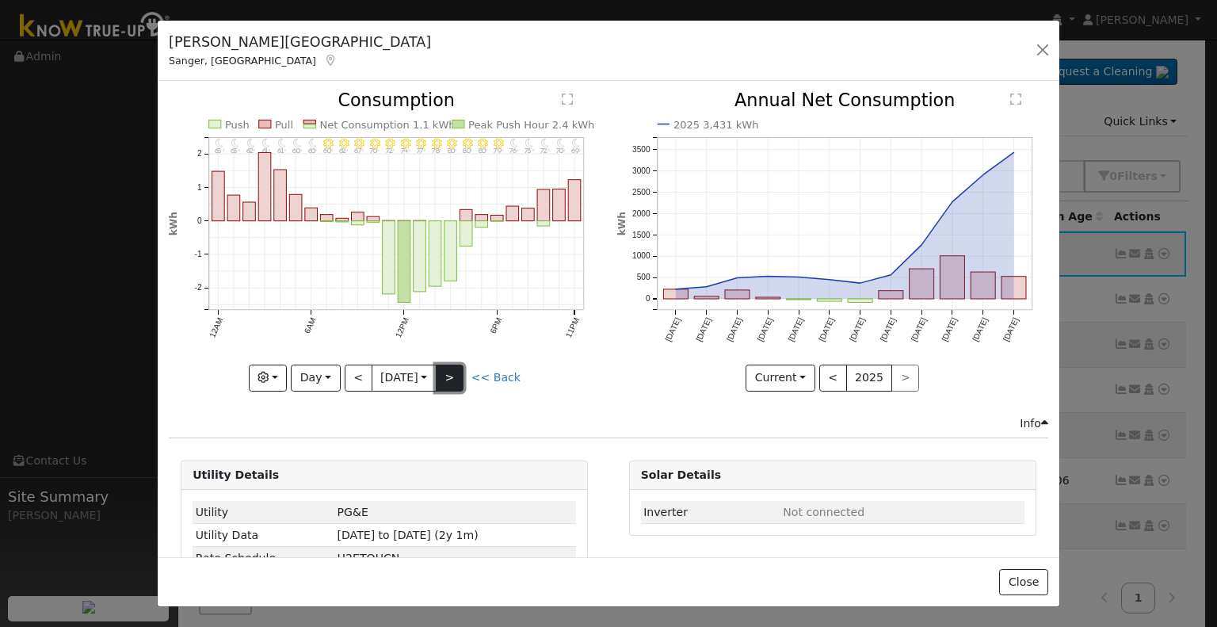
click at [448, 372] on button ">" at bounding box center [450, 378] width 28 height 27
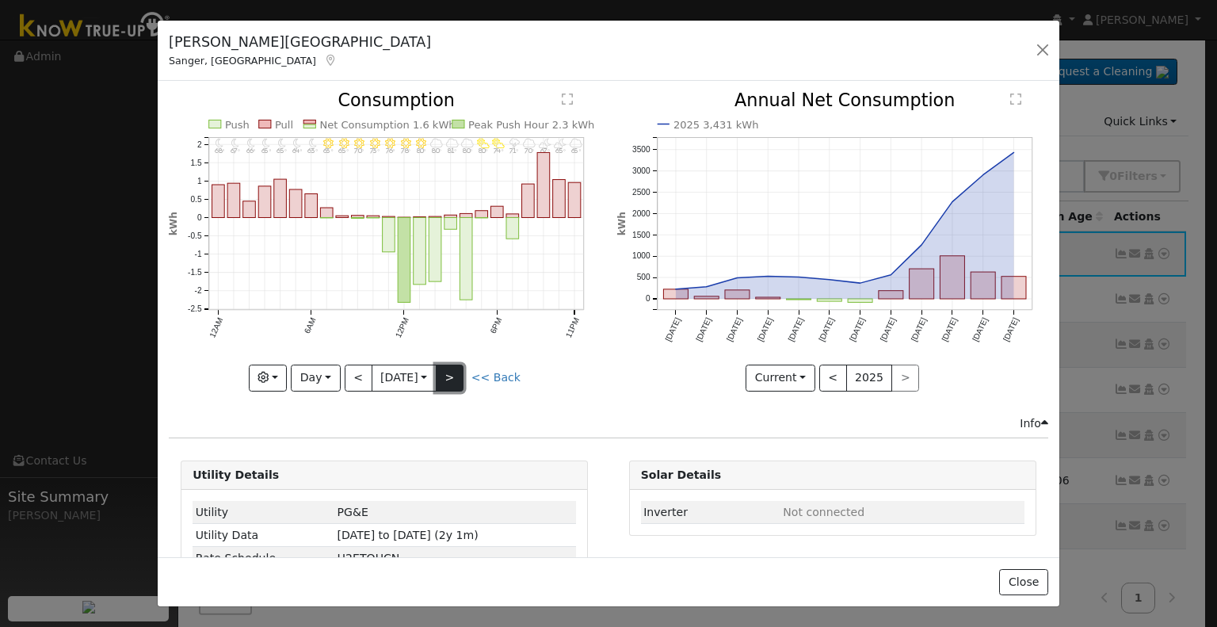
click at [448, 372] on button ">" at bounding box center [450, 378] width 28 height 27
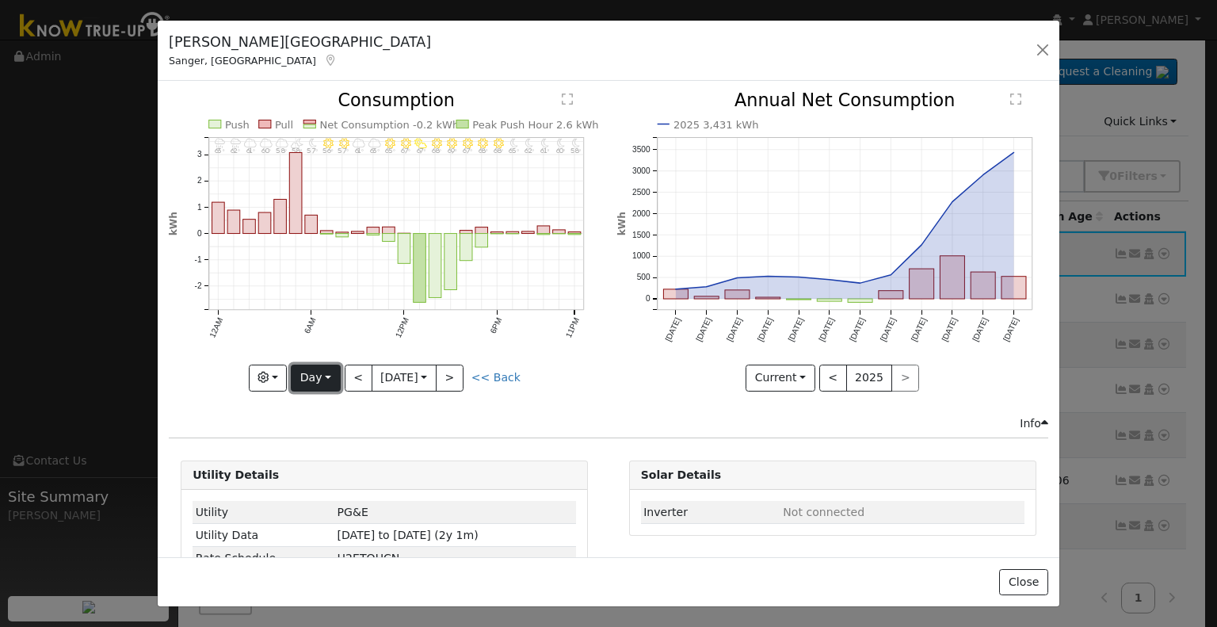
click at [331, 379] on button "Day" at bounding box center [315, 378] width 49 height 27
click at [331, 469] on link "Year" at bounding box center [347, 476] width 110 height 22
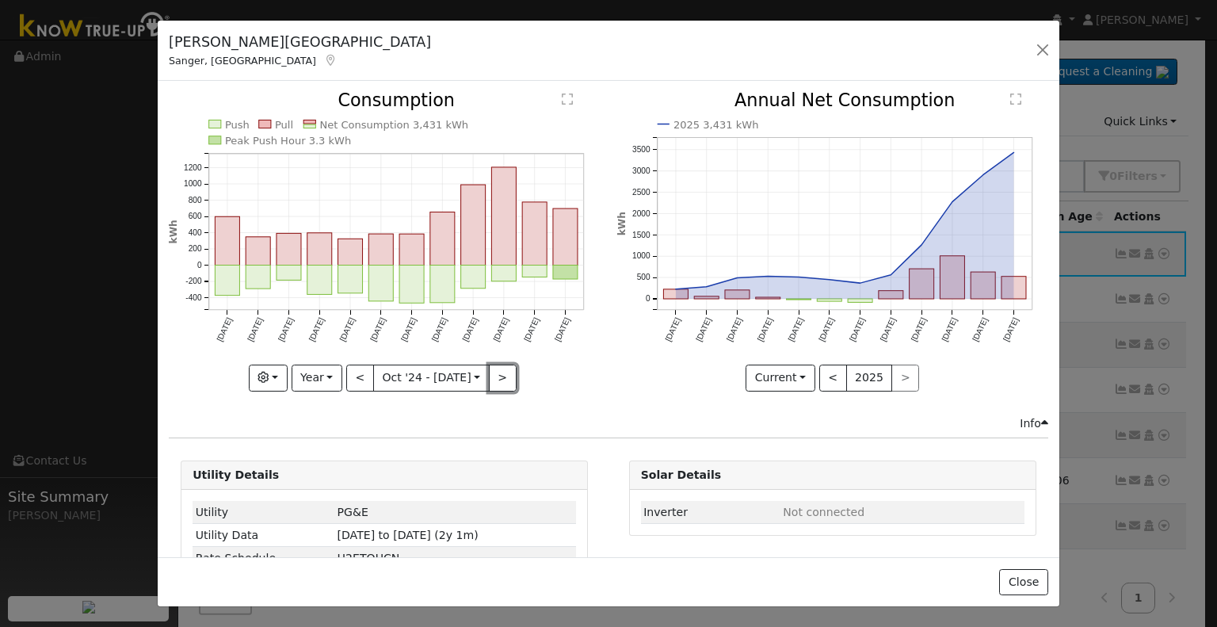
click at [504, 365] on button ">" at bounding box center [503, 378] width 28 height 27
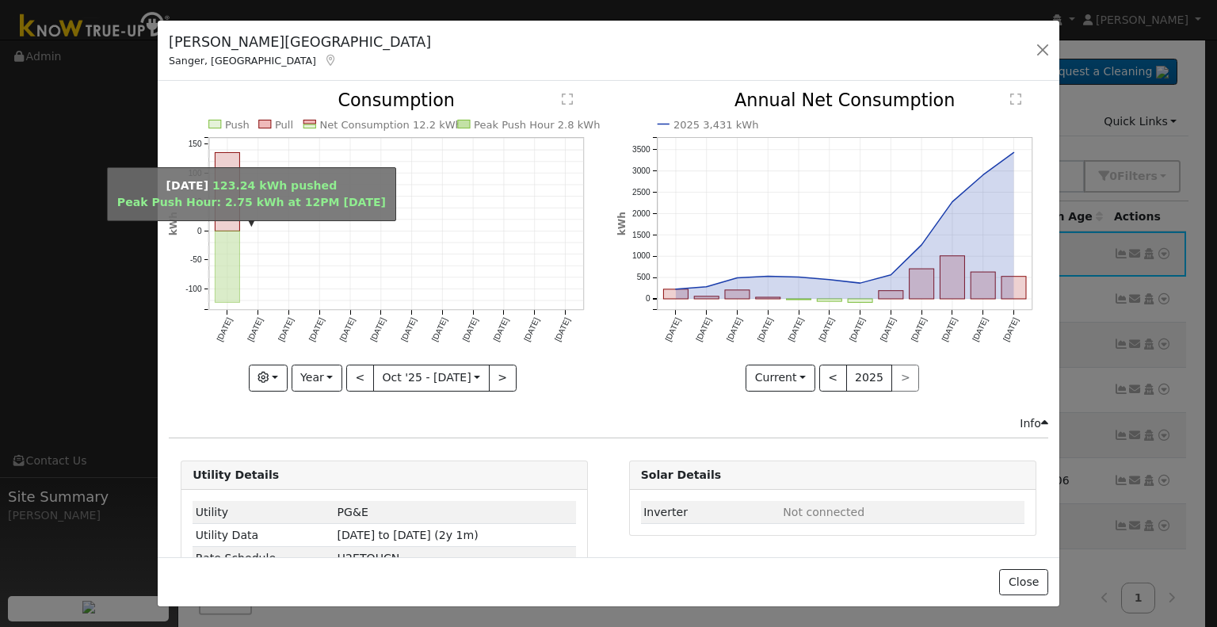
click at [232, 234] on rect "onclick=""" at bounding box center [228, 266] width 25 height 71
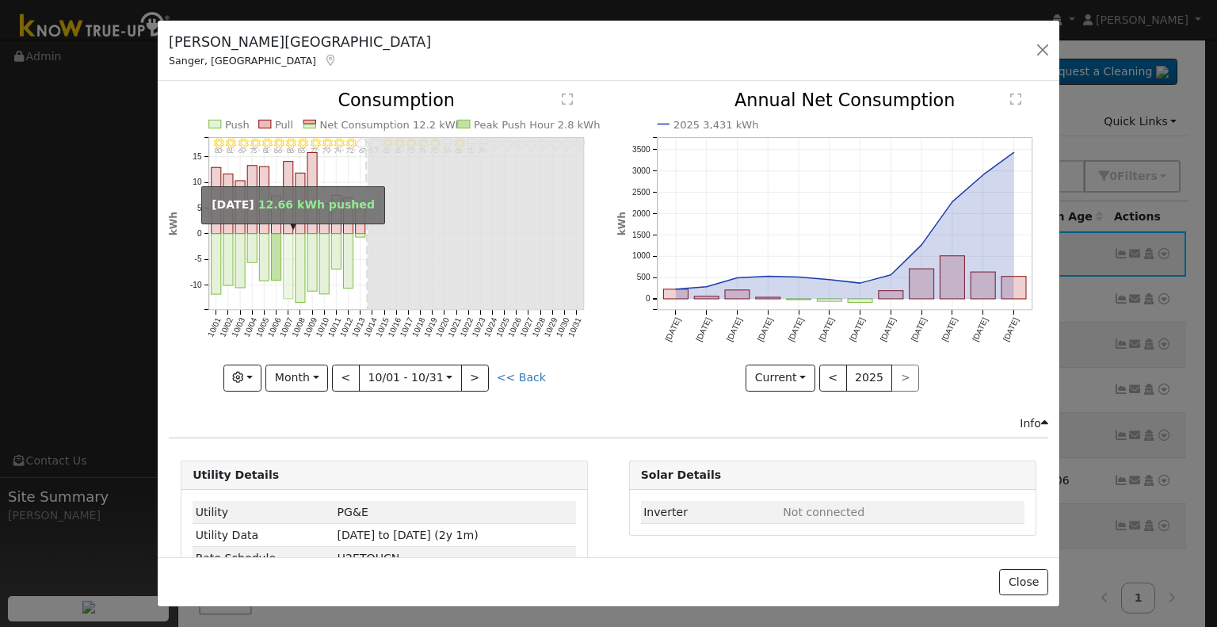
click at [284, 242] on rect "onclick=""" at bounding box center [289, 266] width 10 height 65
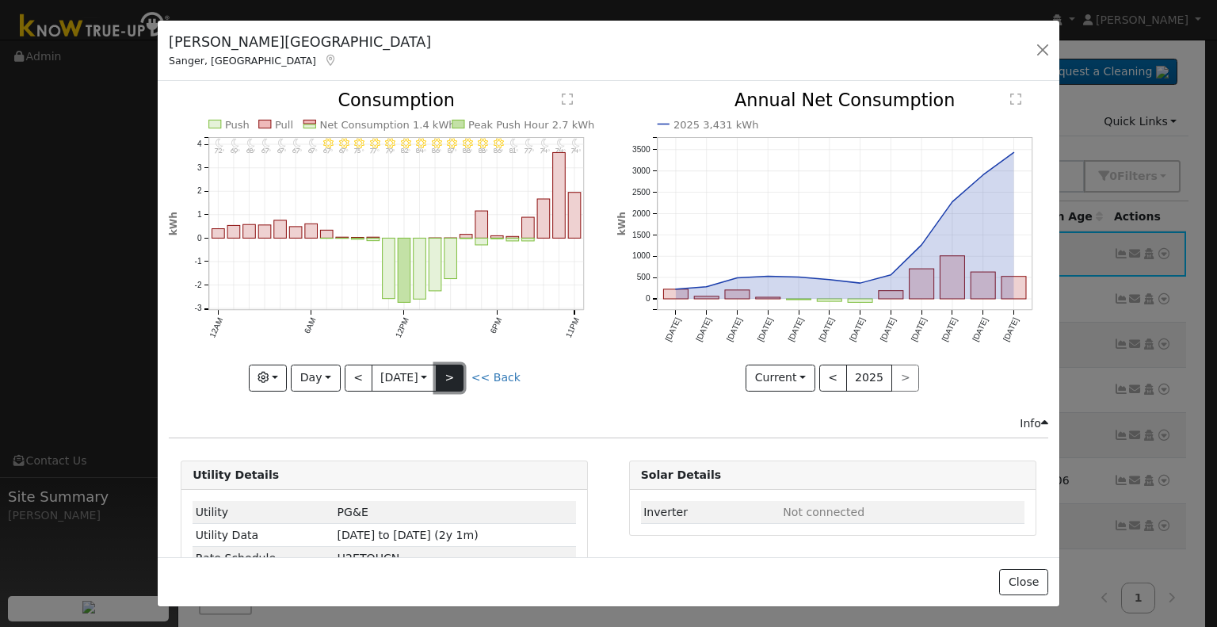
click at [464, 367] on button ">" at bounding box center [450, 378] width 28 height 27
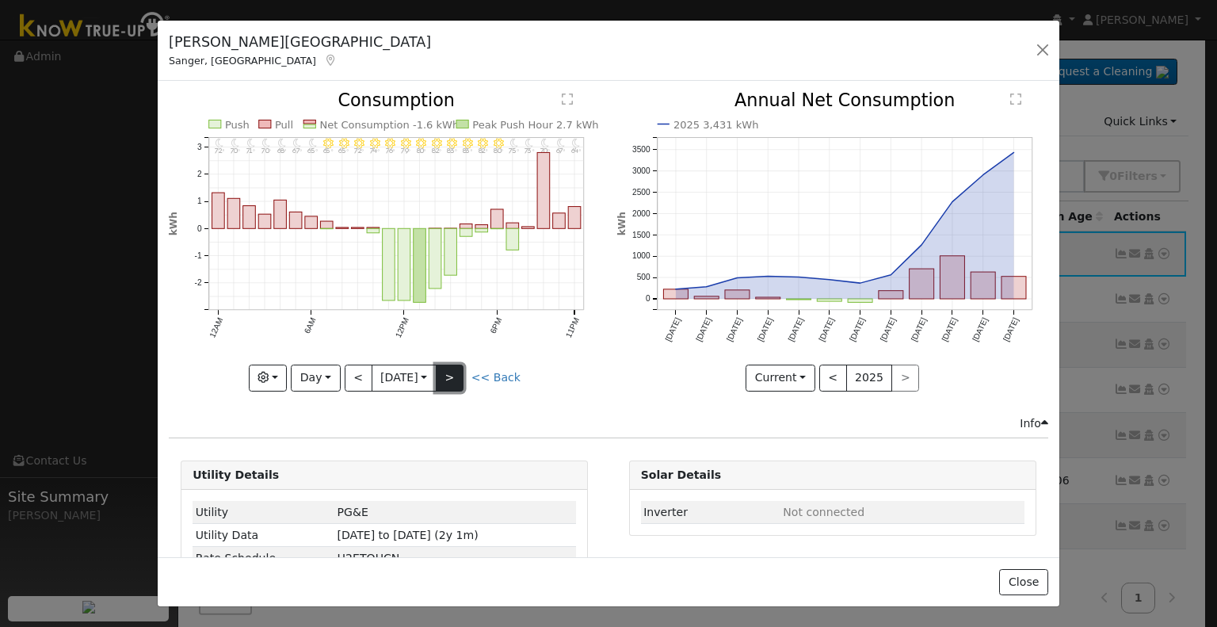
click at [464, 367] on button ">" at bounding box center [450, 378] width 28 height 27
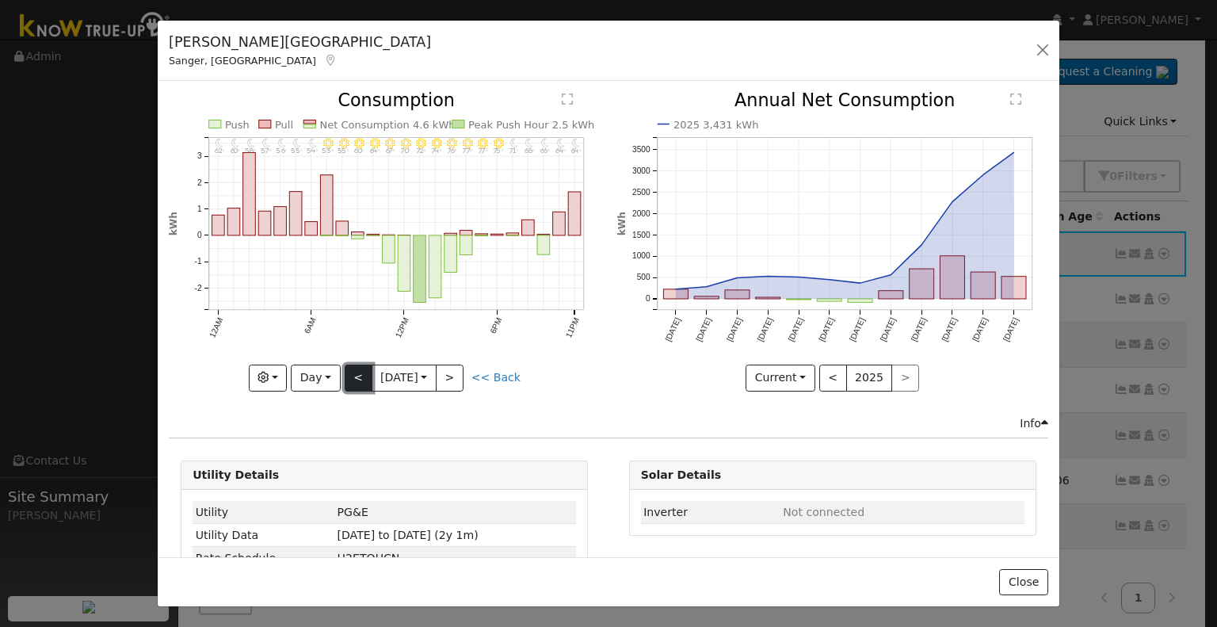
click at [345, 376] on button "<" at bounding box center [359, 378] width 28 height 27
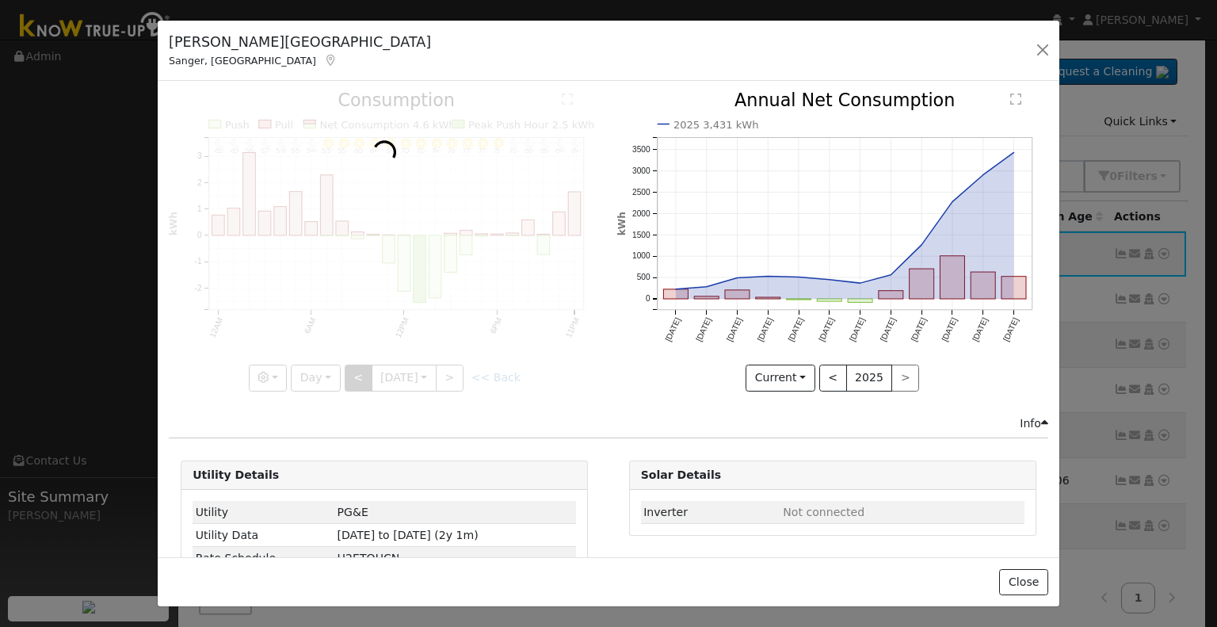
click at [339, 376] on div at bounding box center [384, 241] width 431 height 299
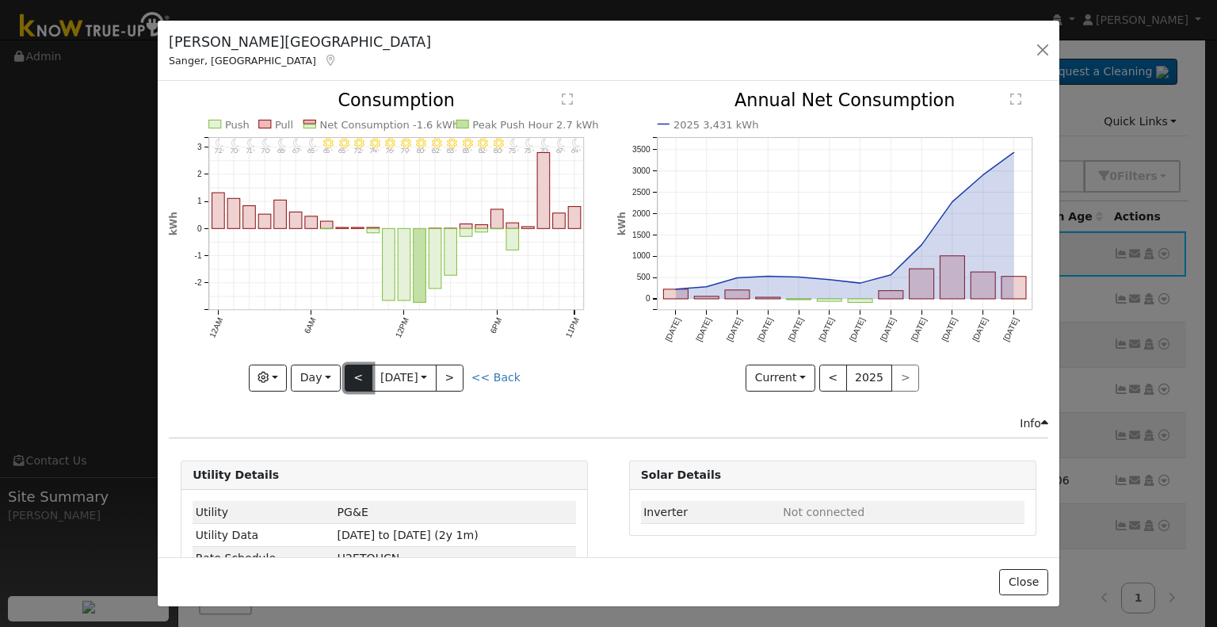
click at [345, 376] on button "<" at bounding box center [359, 378] width 28 height 27
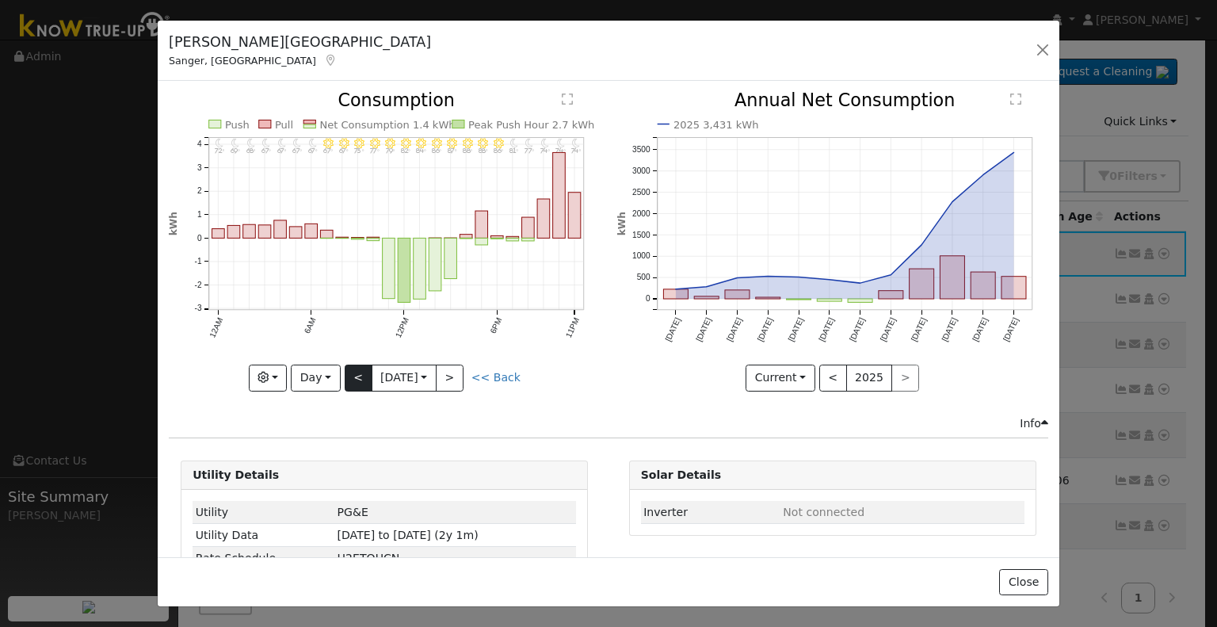
click at [339, 376] on div "11PM - Clear 74° 10PM - Clear 74° 9PM - Clear 74° 8PM - Clear 77° 7PM - Clear 8…" at bounding box center [384, 241] width 431 height 299
click at [345, 376] on button "<" at bounding box center [359, 378] width 28 height 27
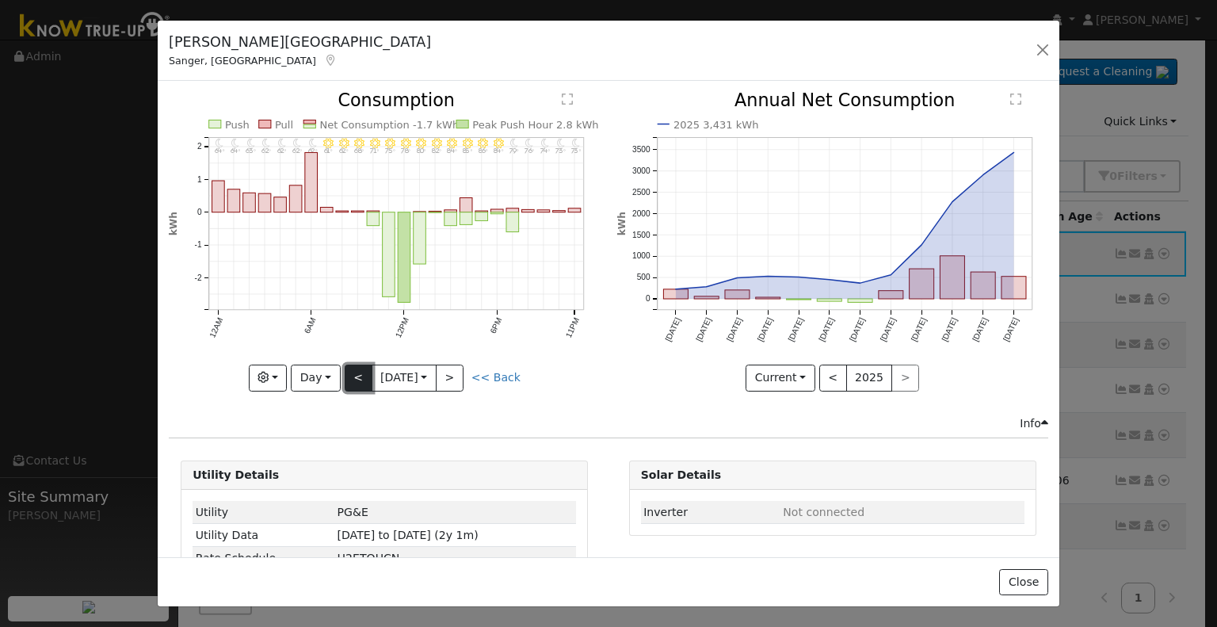
click at [345, 376] on button "<" at bounding box center [359, 378] width 28 height 27
type input "[DATE]"
